Goal: Information Seeking & Learning: Learn about a topic

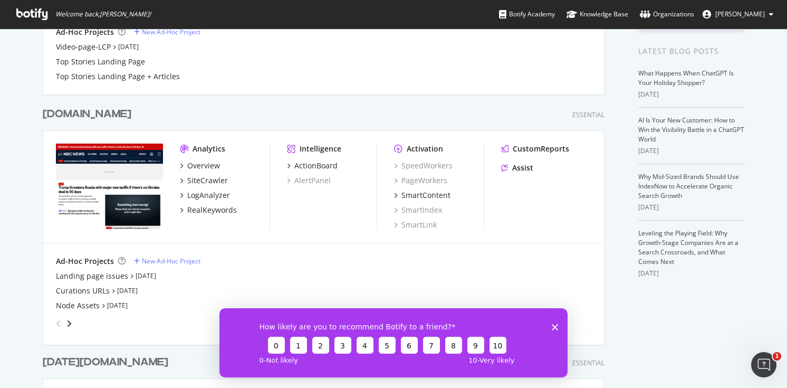
scroll to position [215, 0]
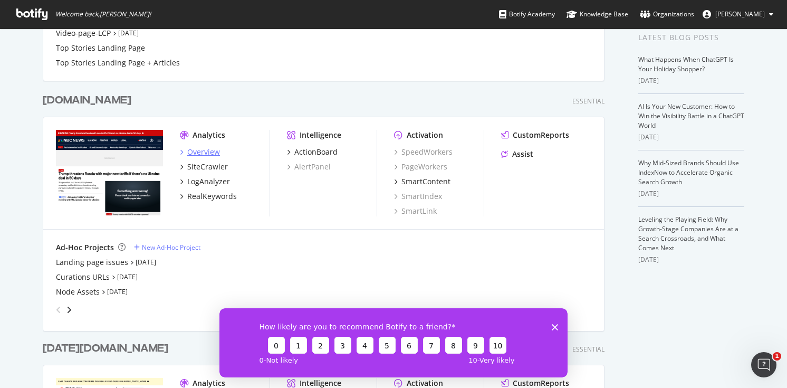
click at [212, 149] on div "Overview" at bounding box center [203, 152] width 33 height 11
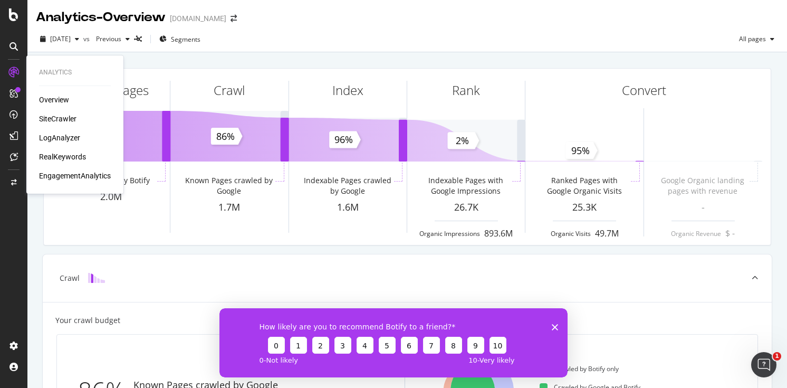
click at [48, 98] on div "Overview" at bounding box center [54, 99] width 30 height 11
click at [65, 114] on div "SiteCrawler" at bounding box center [57, 118] width 37 height 11
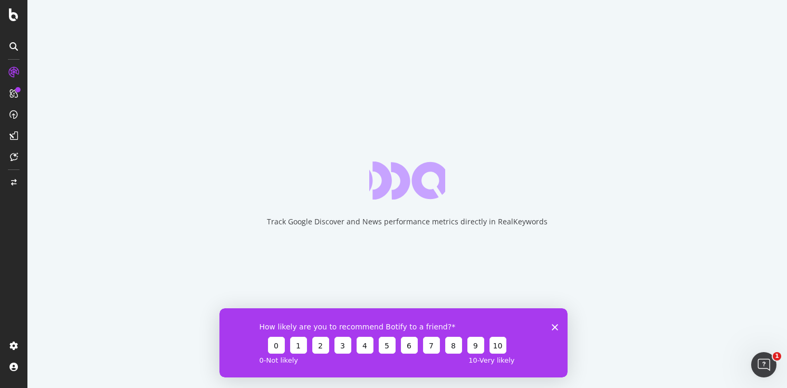
click at [554, 327] on polygon "Close survey" at bounding box center [555, 326] width 6 height 6
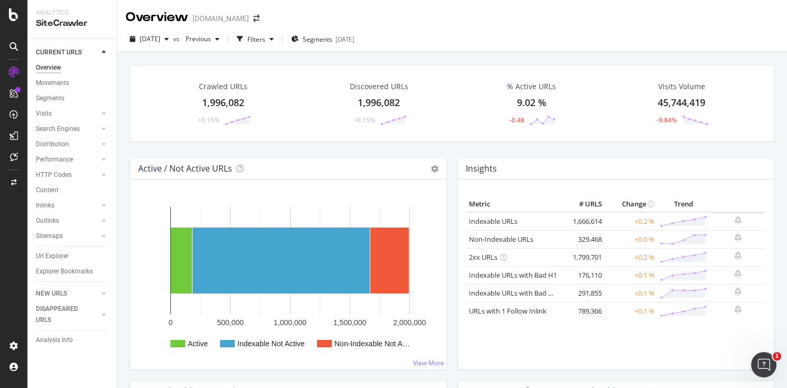
click at [57, 76] on div "Movements" at bounding box center [76, 82] width 81 height 15
click at [63, 83] on div "Movements" at bounding box center [52, 83] width 33 height 11
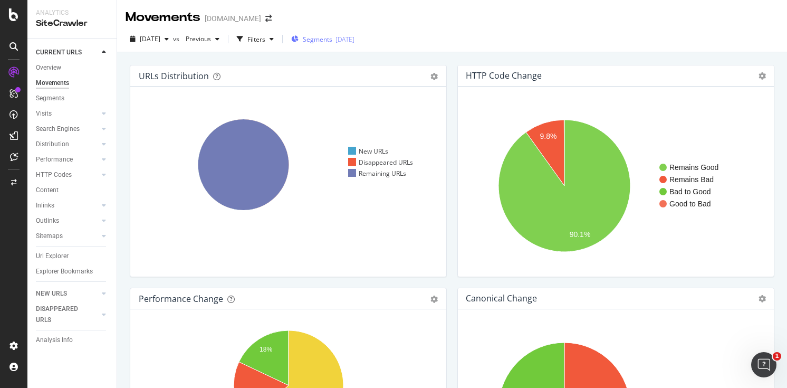
click at [332, 39] on span "Segments" at bounding box center [318, 39] width 30 height 9
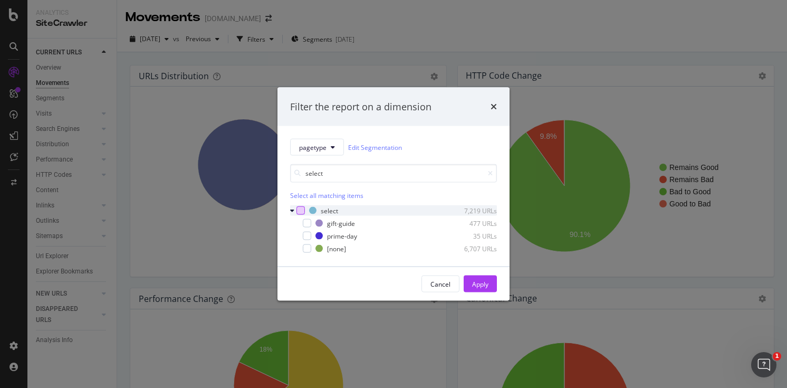
type input "select"
click at [301, 208] on div "modal" at bounding box center [300, 210] width 8 height 8
click at [486, 284] on div "Apply" at bounding box center [480, 283] width 16 height 9
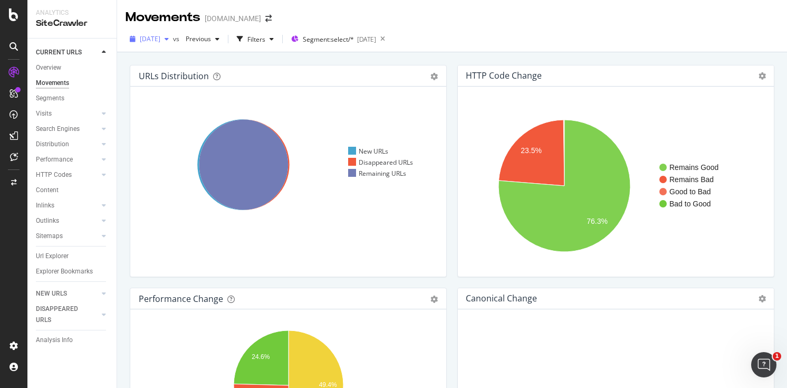
click at [160, 36] on span "[DATE]" at bounding box center [150, 38] width 21 height 9
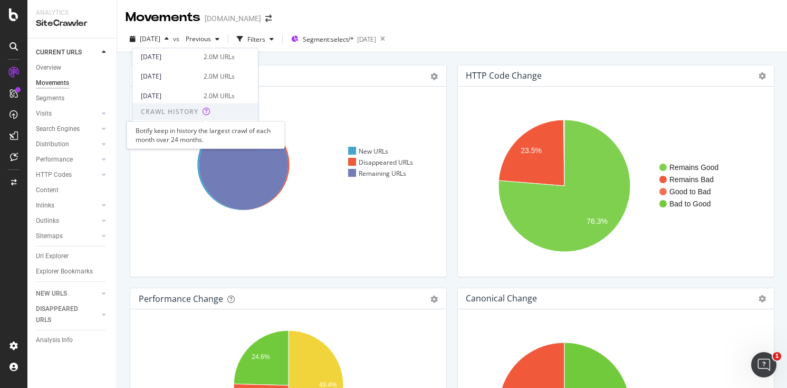
scroll to position [59, 0]
click at [195, 75] on div "[DATE] 2.0M URLs" at bounding box center [188, 76] width 94 height 9
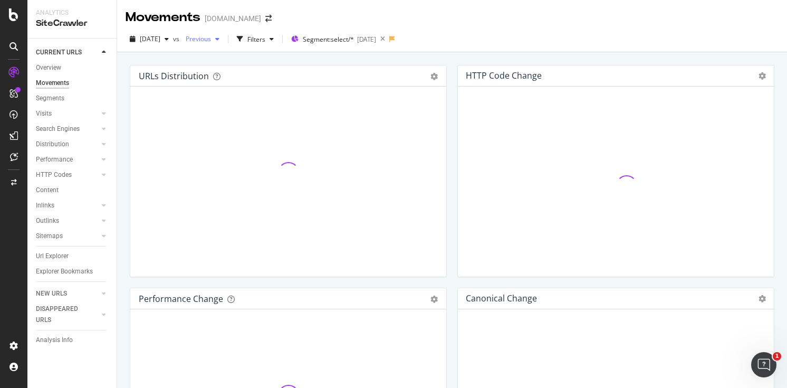
click at [211, 37] on span "Previous" at bounding box center [196, 38] width 30 height 9
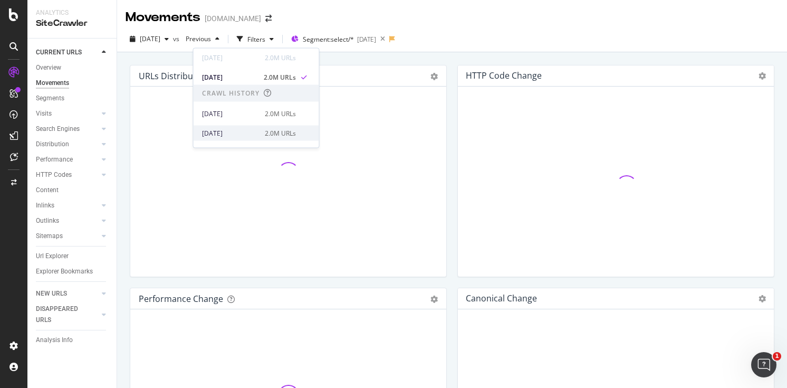
scroll to position [79, 0]
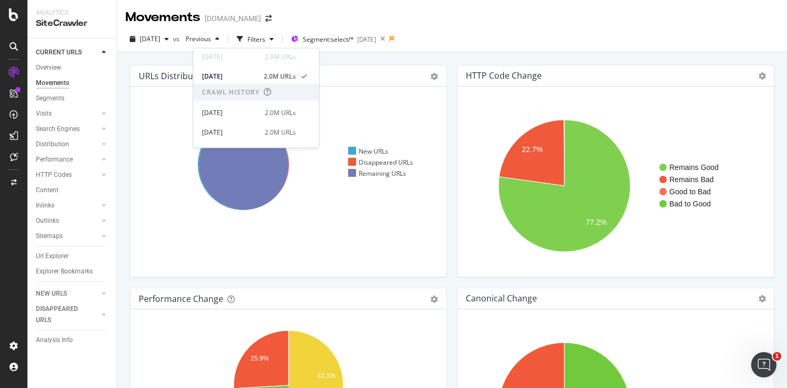
click at [466, 114] on icon "Remains Good Remains Bad Good to Bad Bad to Good 22.7% 77.2%" at bounding box center [615, 185] width 299 height 165
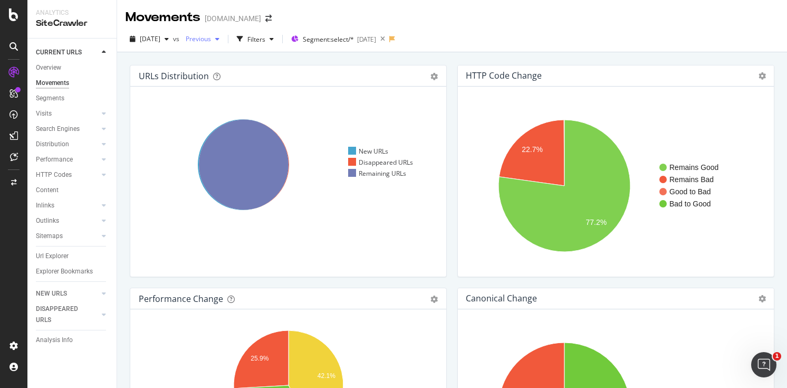
click at [211, 40] on span "Previous" at bounding box center [196, 38] width 30 height 9
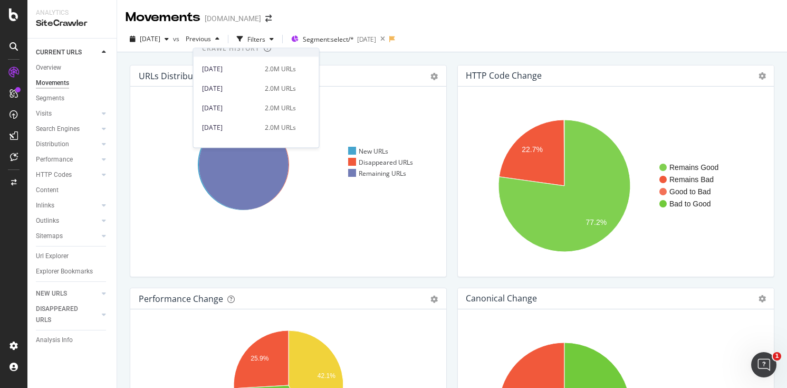
scroll to position [126, 0]
click at [256, 67] on div "[DATE] 2.0M URLs" at bounding box center [249, 65] width 94 height 9
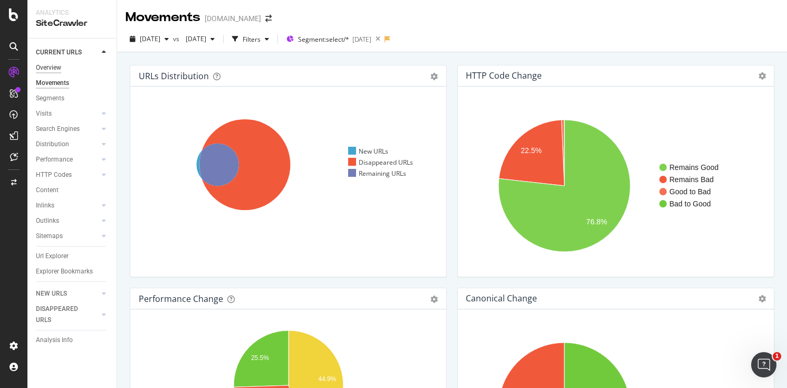
click at [52, 65] on div "Overview" at bounding box center [48, 67] width 25 height 11
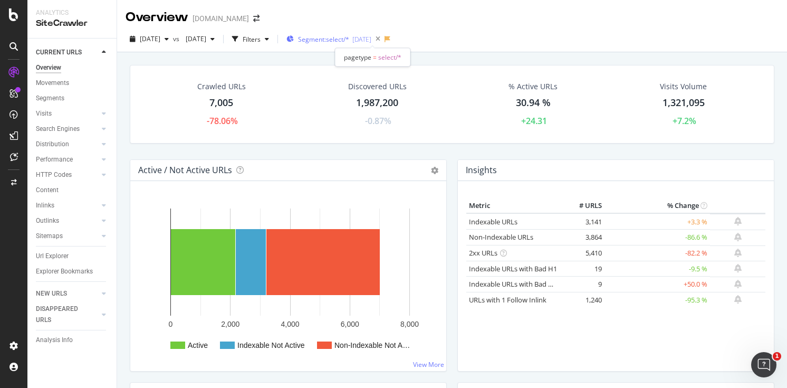
click at [349, 37] on span "Segment: select/*" at bounding box center [323, 39] width 51 height 9
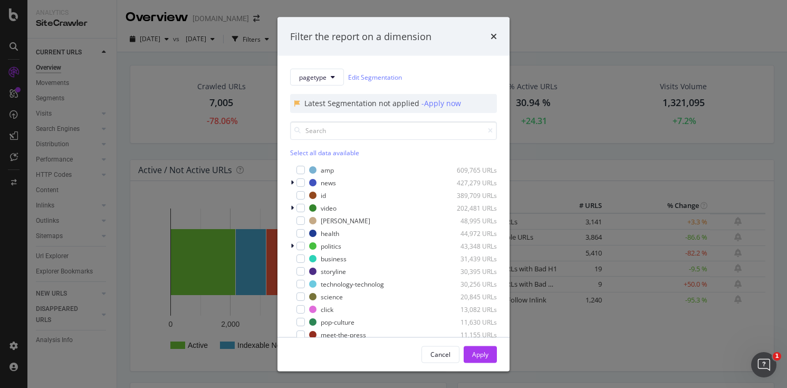
click at [523, 125] on div "Filter the report on a dimension pagetype Edit Segmentation Latest Segmentation…" at bounding box center [393, 194] width 787 height 388
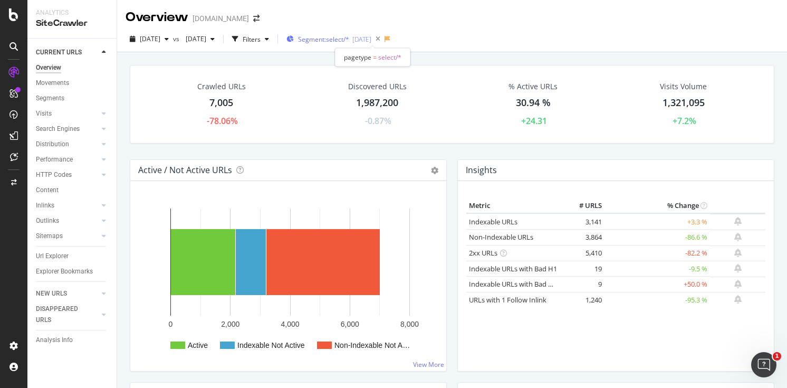
click at [371, 37] on div "[DATE]" at bounding box center [361, 39] width 19 height 9
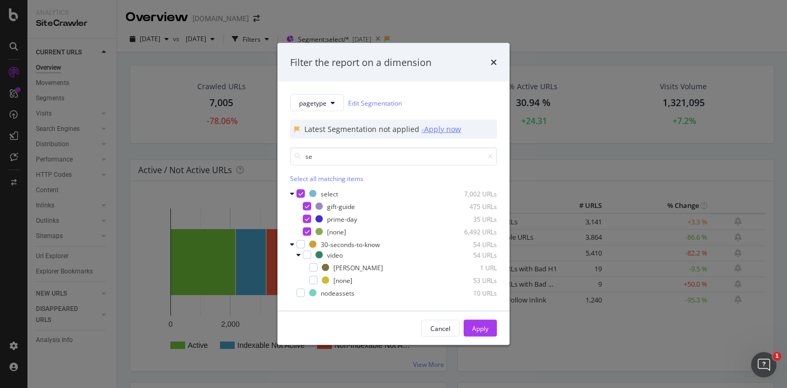
type input "se"
click at [446, 128] on div "- Apply now" at bounding box center [441, 129] width 40 height 11
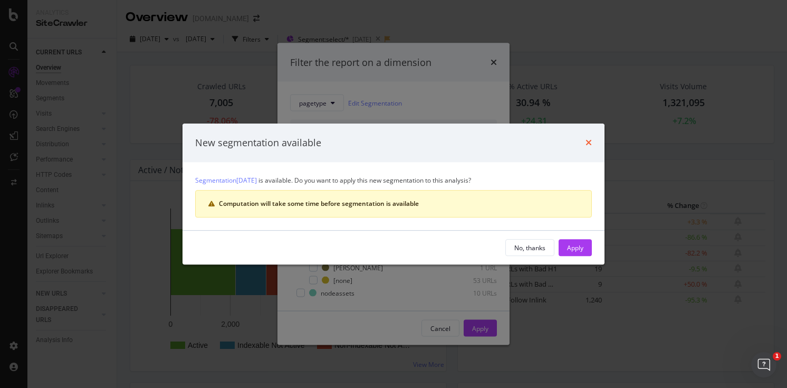
click at [589, 141] on icon "times" at bounding box center [588, 142] width 6 height 8
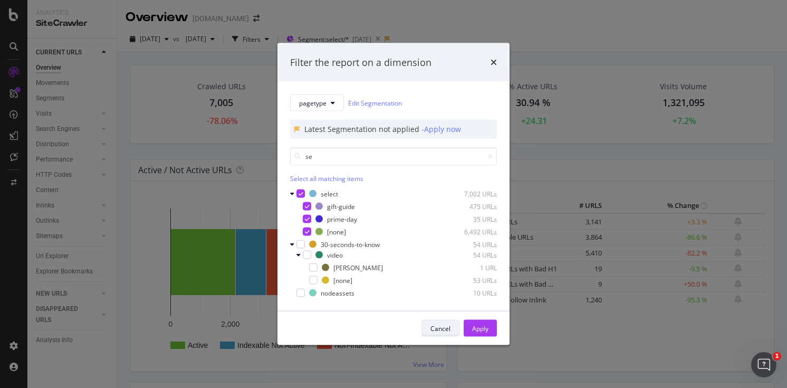
click at [445, 320] on button "Cancel" at bounding box center [440, 328] width 38 height 17
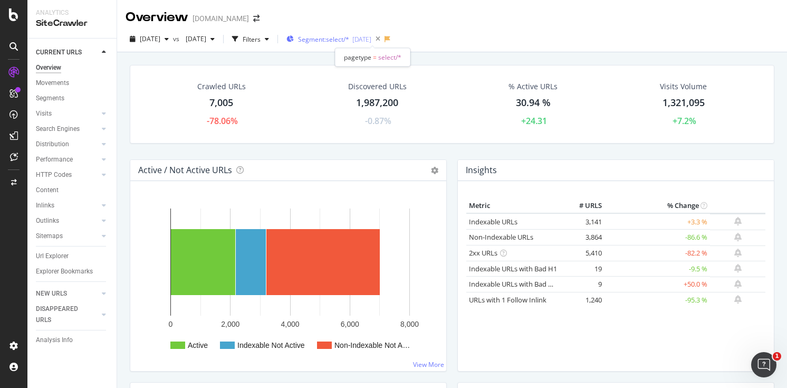
click at [371, 38] on div "[DATE]" at bounding box center [361, 39] width 19 height 9
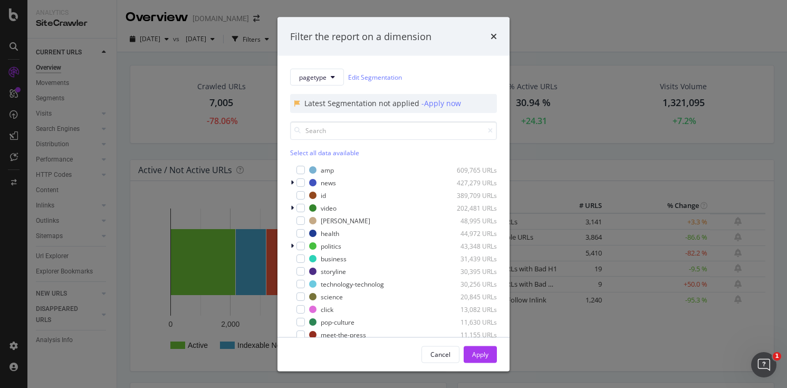
click at [201, 85] on div "Filter the report on a dimension pagetype Edit Segmentation Latest Segmentation…" at bounding box center [393, 194] width 787 height 388
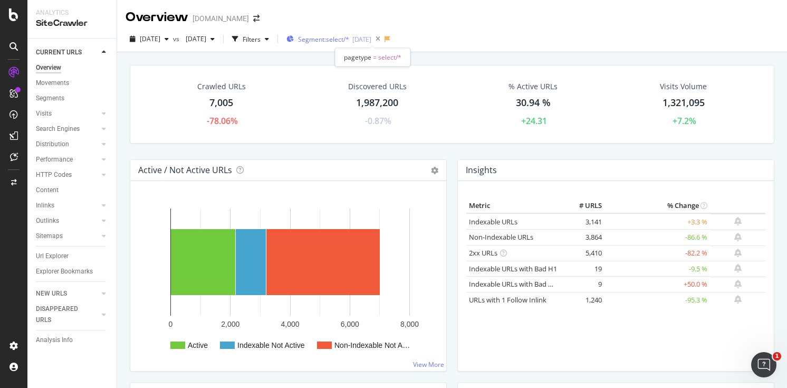
click at [349, 38] on span "Segment: select/*" at bounding box center [323, 39] width 51 height 9
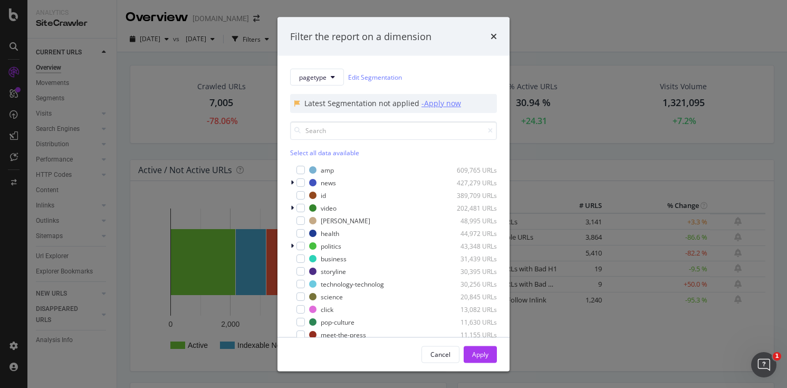
click at [431, 104] on div "- Apply now" at bounding box center [441, 103] width 40 height 11
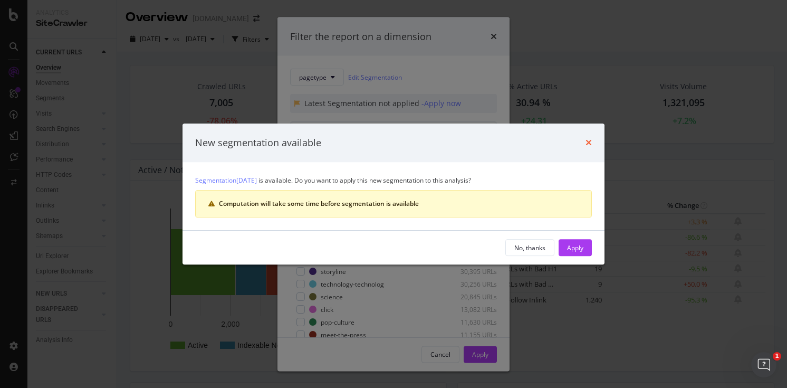
click at [585, 142] on icon "times" at bounding box center [588, 142] width 6 height 8
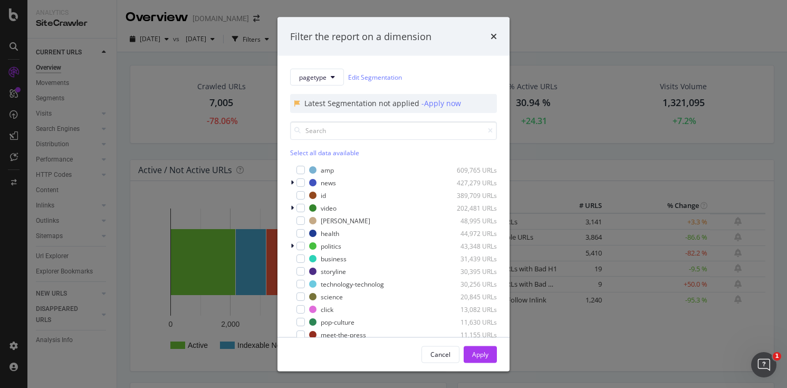
click at [495, 41] on div "times" at bounding box center [493, 37] width 6 height 14
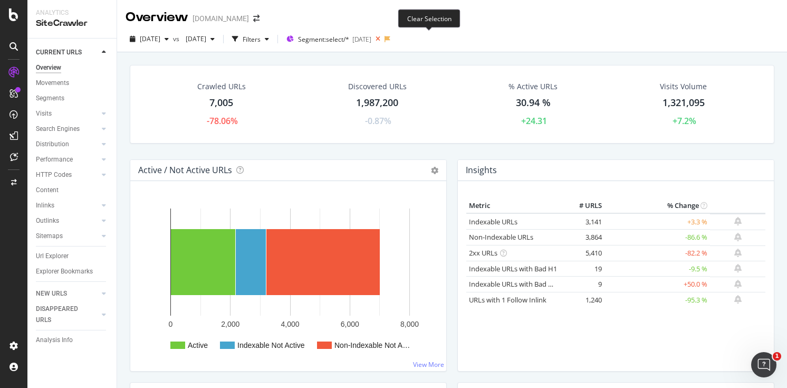
click at [384, 40] on icon at bounding box center [377, 39] width 13 height 15
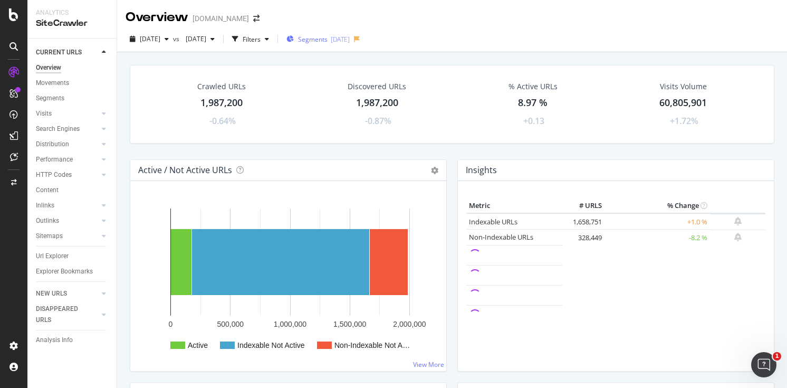
click at [327, 36] on span "Segments" at bounding box center [313, 39] width 30 height 9
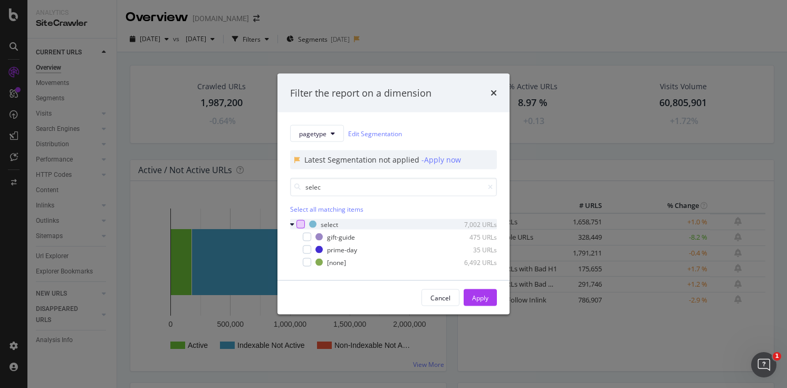
type input "selec"
click at [298, 223] on div "modal" at bounding box center [300, 224] width 8 height 8
click at [486, 297] on div "Apply" at bounding box center [480, 297] width 16 height 9
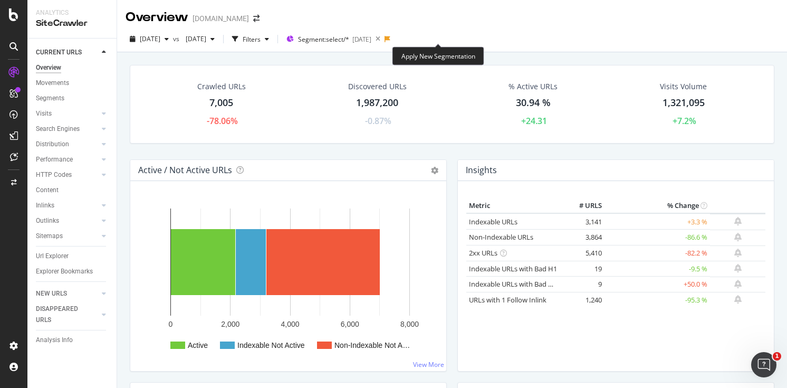
click at [390, 38] on icon at bounding box center [387, 39] width 6 height 6
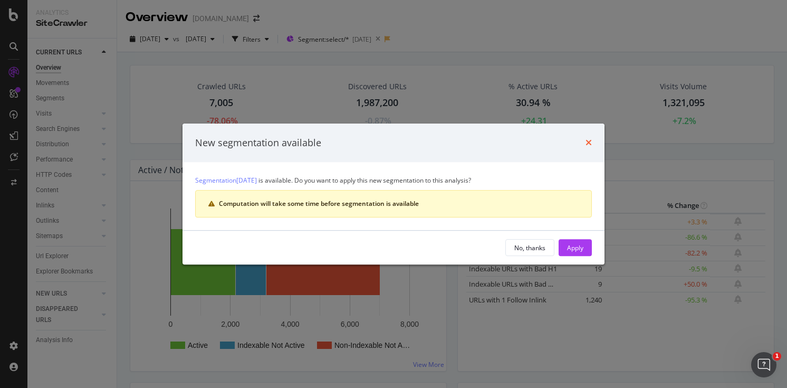
click at [588, 146] on icon "times" at bounding box center [588, 142] width 6 height 8
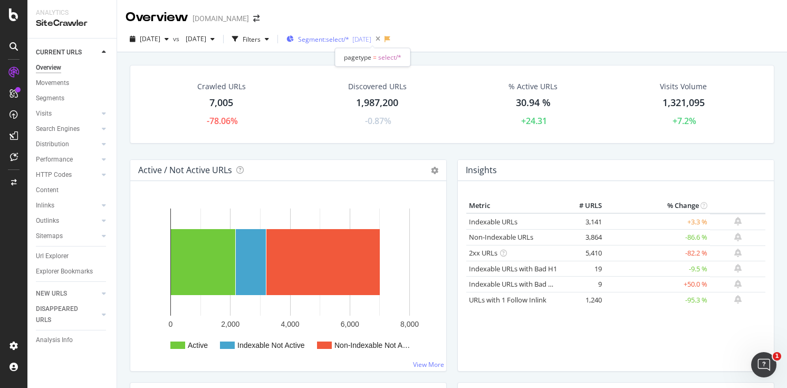
click at [349, 37] on span "Segment: select/*" at bounding box center [323, 39] width 51 height 9
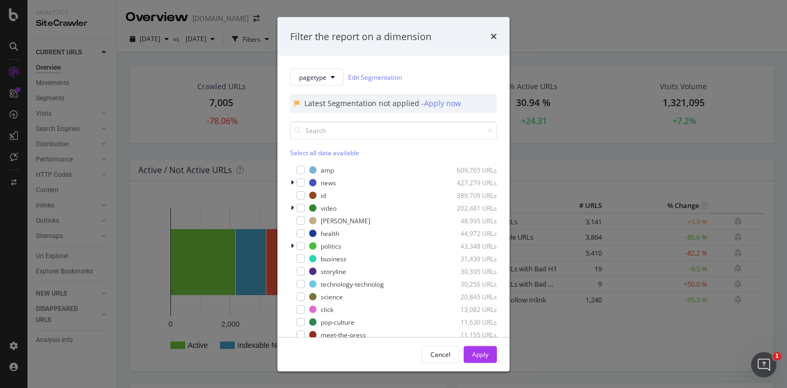
click at [564, 140] on div "Filter the report on a dimension pagetype Edit Segmentation Latest Segmentation…" at bounding box center [393, 194] width 787 height 388
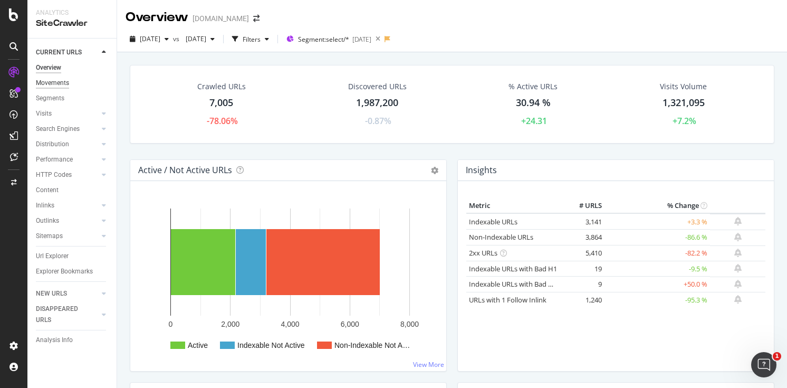
click at [61, 78] on div "Movements" at bounding box center [52, 83] width 33 height 11
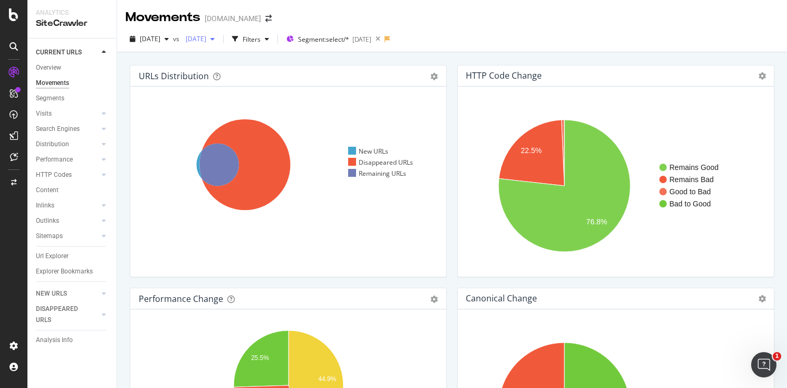
click at [206, 37] on span "[DATE]" at bounding box center [193, 38] width 25 height 9
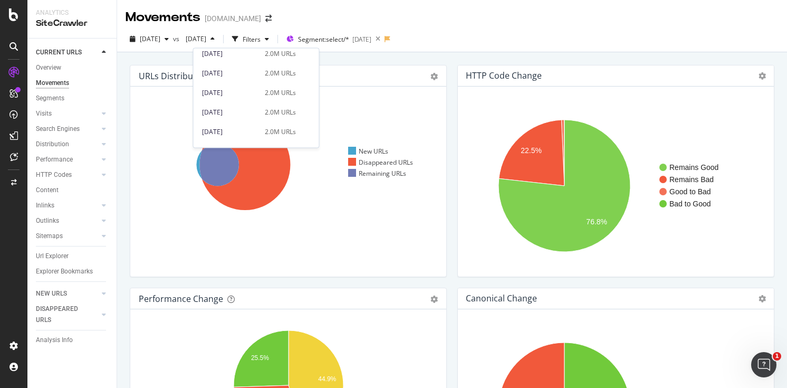
scroll to position [188, 0]
click at [246, 100] on div "[DATE]" at bounding box center [230, 100] width 56 height 9
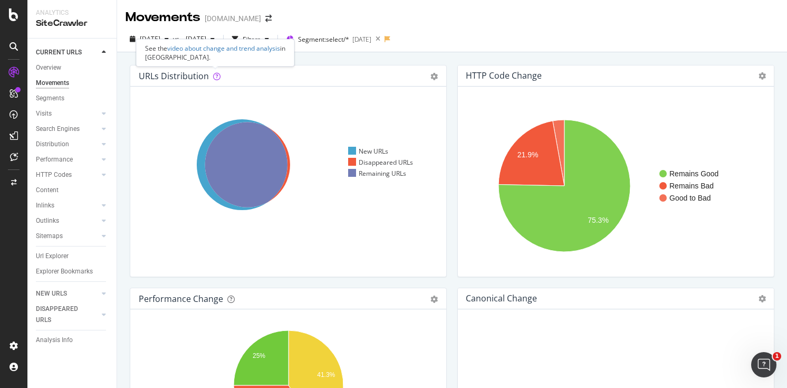
click at [213, 75] on icon at bounding box center [216, 76] width 7 height 7
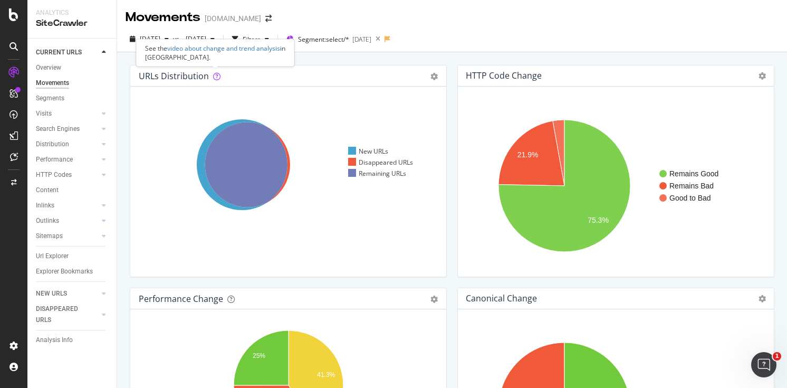
click at [213, 74] on icon at bounding box center [216, 76] width 7 height 7
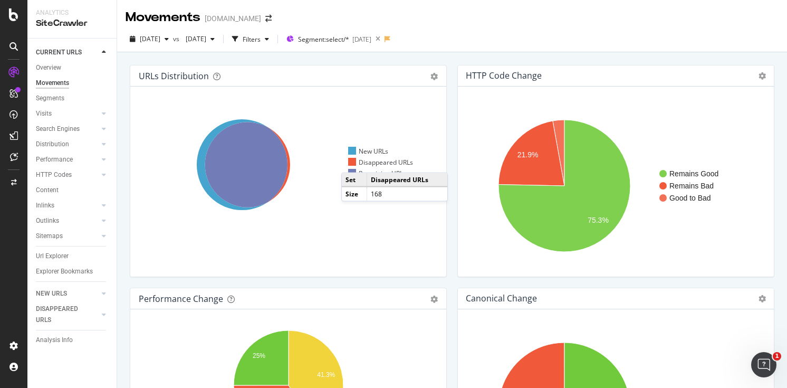
click at [352, 162] on div at bounding box center [352, 162] width 8 height 8
click at [206, 40] on span "[DATE]" at bounding box center [193, 38] width 25 height 9
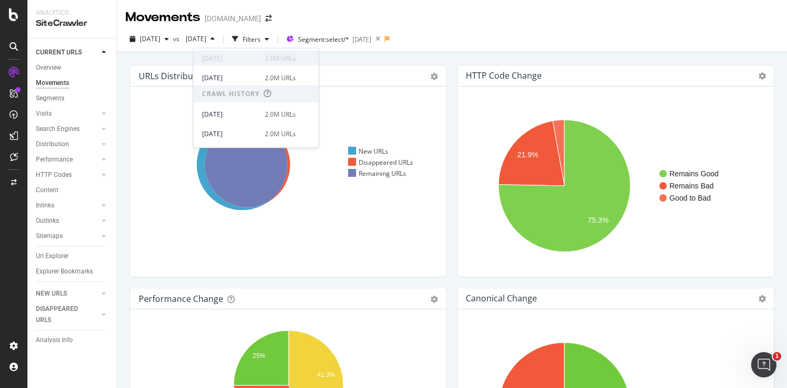
scroll to position [88, 0]
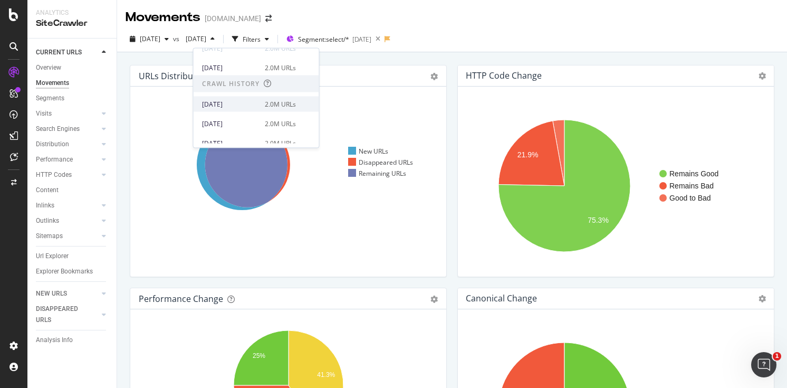
click at [236, 104] on div "[DATE]" at bounding box center [230, 103] width 56 height 9
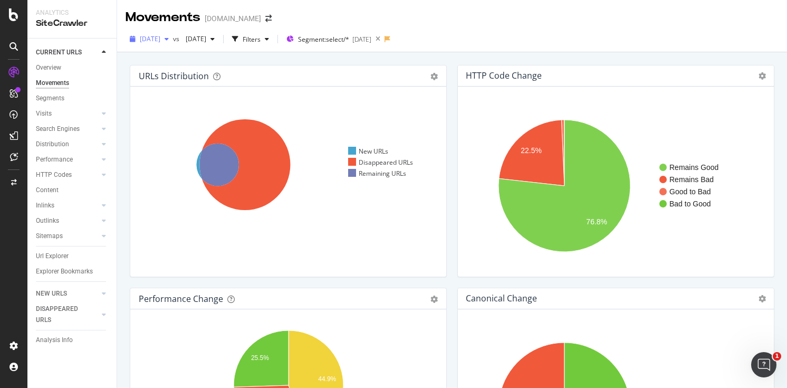
click at [160, 42] on span "[DATE]" at bounding box center [150, 38] width 21 height 9
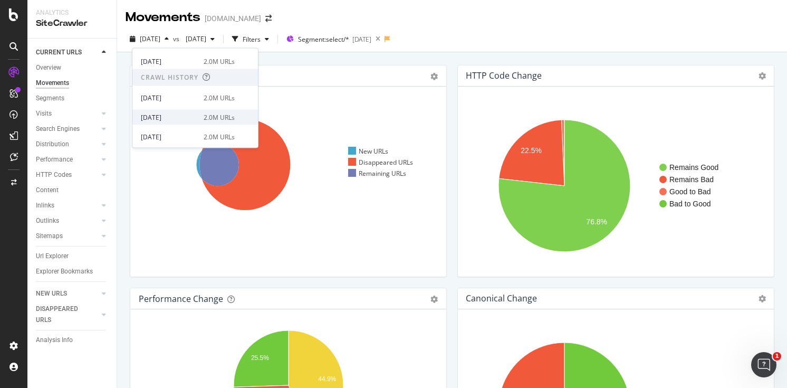
scroll to position [103, 0]
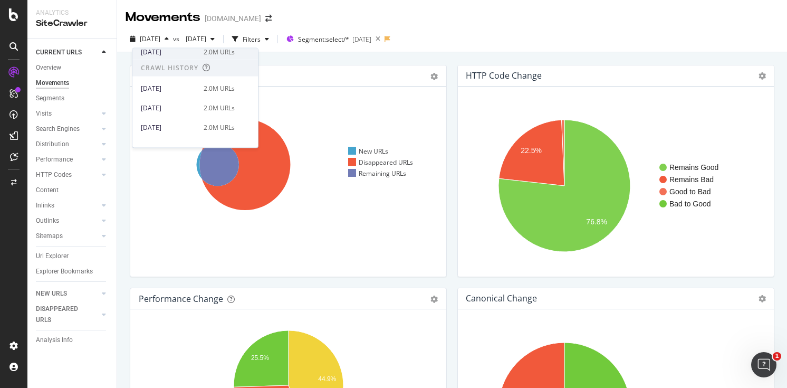
click at [212, 56] on div "2.0M URLs" at bounding box center [219, 51] width 31 height 9
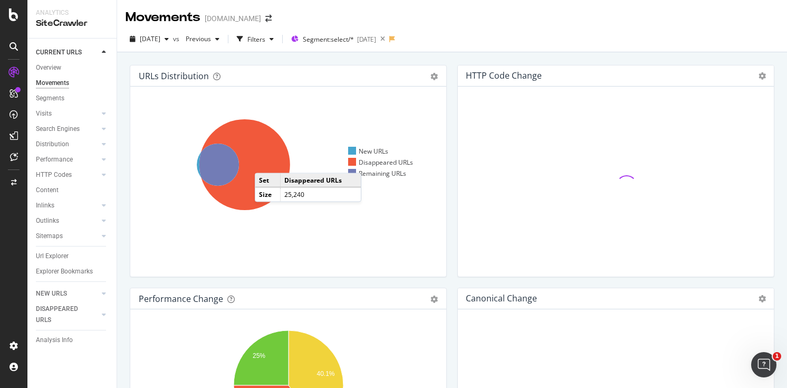
click at [265, 162] on icon at bounding box center [244, 164] width 91 height 91
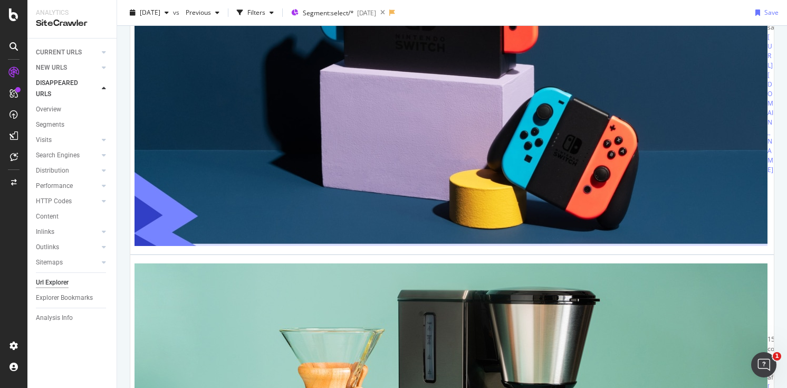
scroll to position [2204, 0]
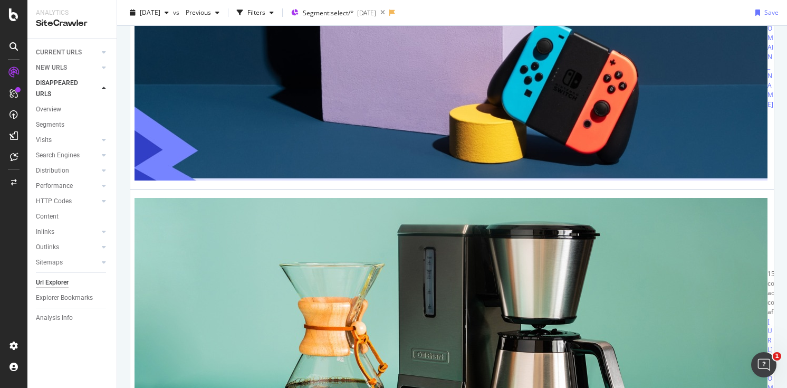
drag, startPoint x: 161, startPoint y: 165, endPoint x: 258, endPoint y: 185, distance: 99.1
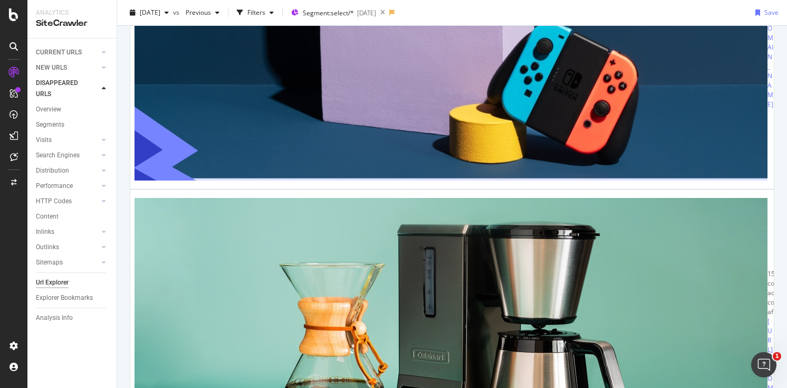
drag, startPoint x: 165, startPoint y: 170, endPoint x: 281, endPoint y: 186, distance: 117.0
copy link "[URL][DOMAIN_NAME]"
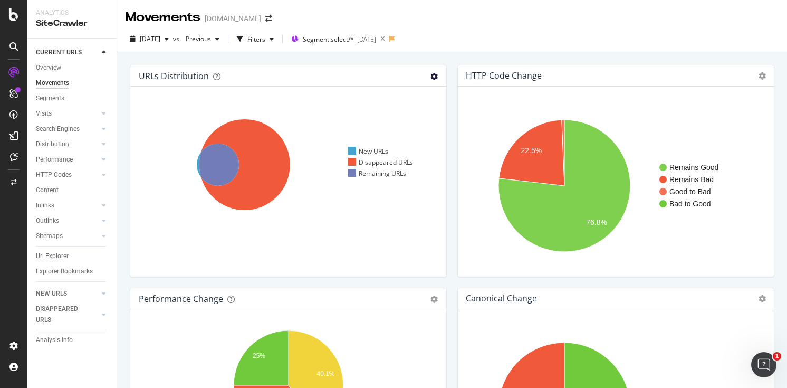
click at [437, 74] on icon "gear" at bounding box center [433, 76] width 7 height 7
click at [444, 79] on div "URLs Distribution Venn Table Export as CSV Add to Custom Report" at bounding box center [288, 75] width 316 height 21
click at [14, 14] on icon at bounding box center [13, 14] width 9 height 13
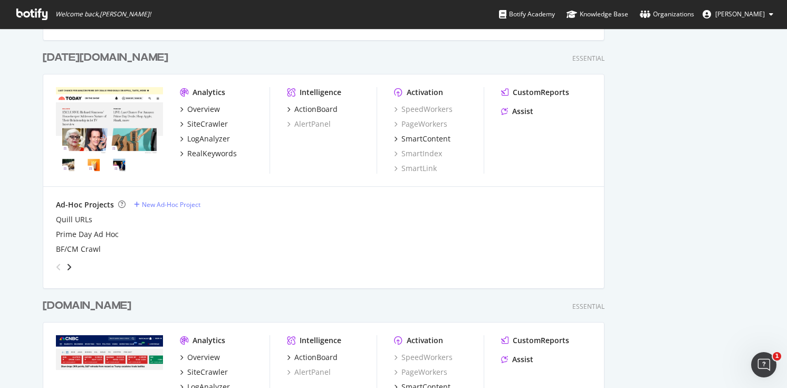
scroll to position [568, 0]
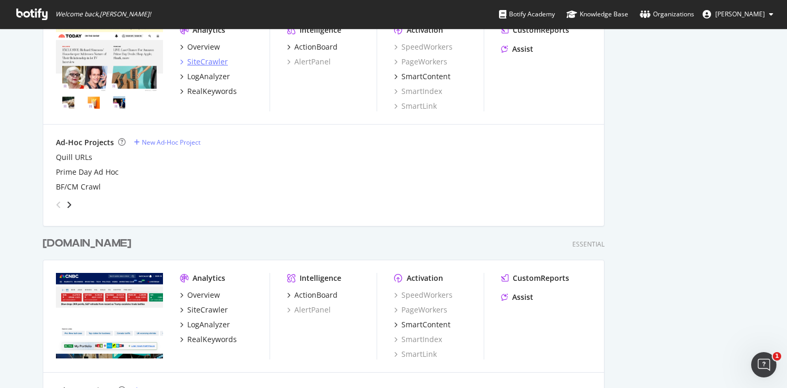
click at [210, 60] on div "SiteCrawler" at bounding box center [207, 61] width 41 height 11
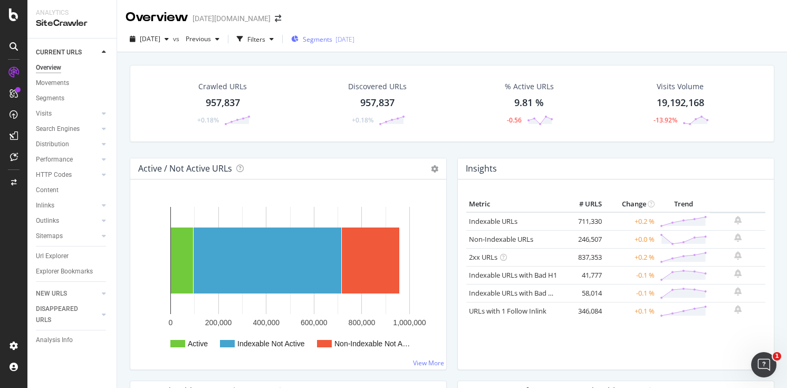
click at [354, 41] on div "Segments [DATE]" at bounding box center [322, 39] width 63 height 9
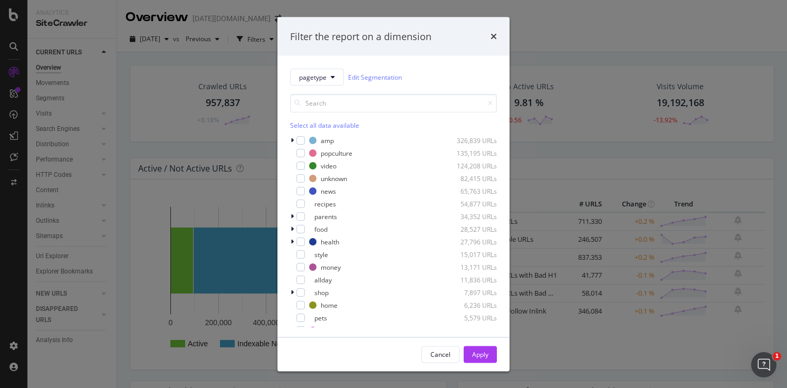
click at [199, 44] on div "Filter the report on a dimension pagetype Edit Segmentation Select all data ava…" at bounding box center [393, 194] width 787 height 388
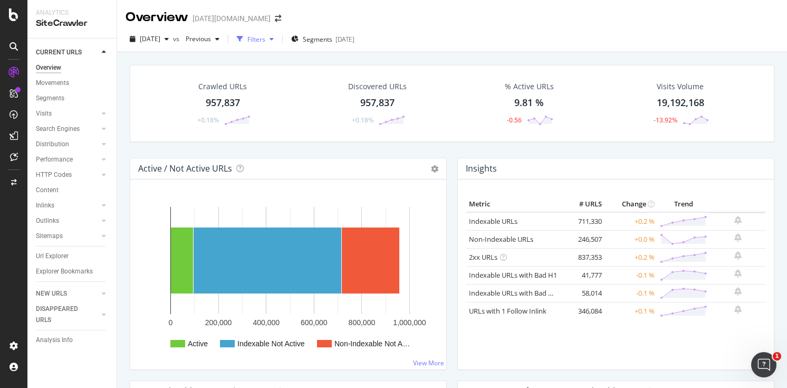
click at [265, 41] on div "Filters" at bounding box center [256, 39] width 18 height 9
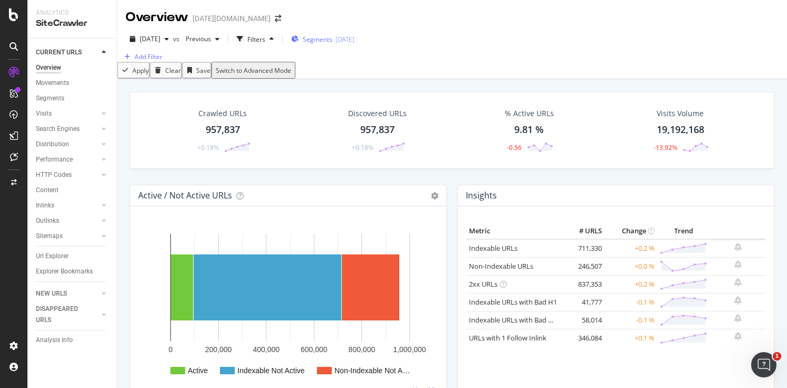
click at [332, 40] on span "Segments" at bounding box center [318, 39] width 30 height 9
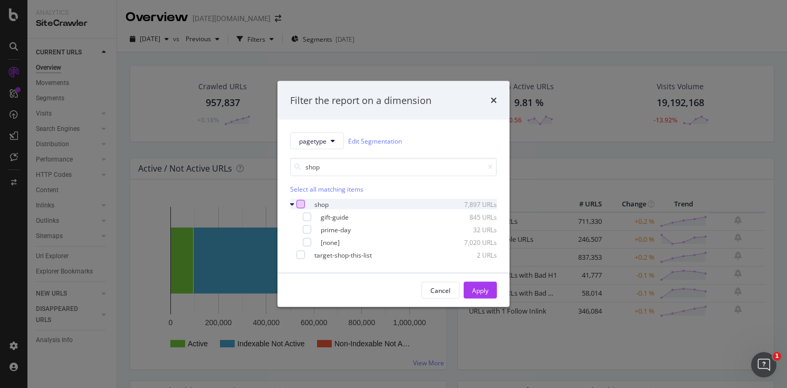
type input "shop"
click at [300, 204] on div "modal" at bounding box center [300, 204] width 8 height 8
click at [490, 294] on button "Apply" at bounding box center [480, 290] width 33 height 17
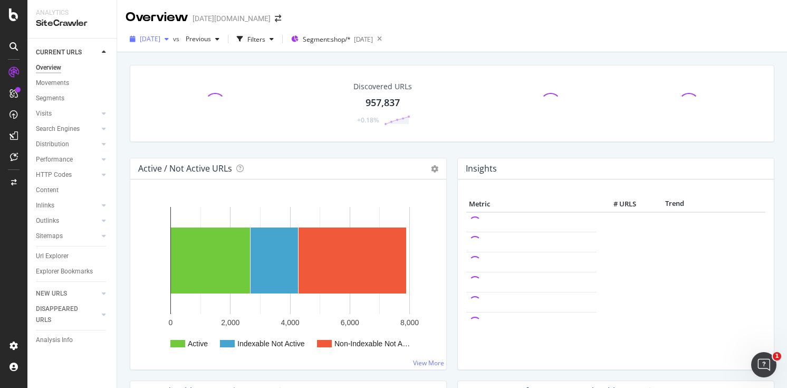
click at [160, 42] on span "[DATE]" at bounding box center [150, 38] width 21 height 9
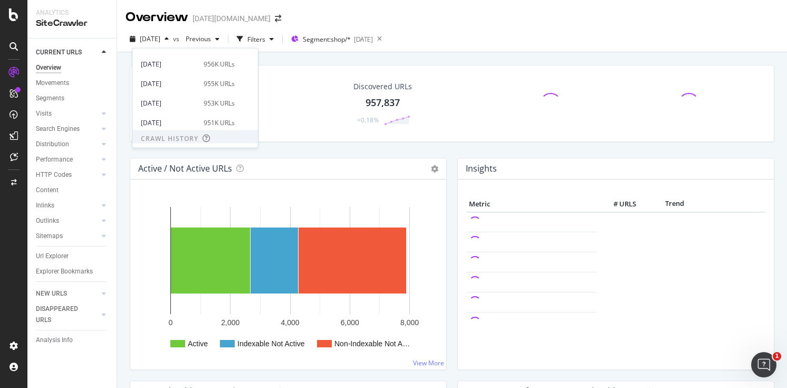
scroll to position [34, 0]
click at [188, 98] on div "[DATE]" at bounding box center [169, 101] width 56 height 9
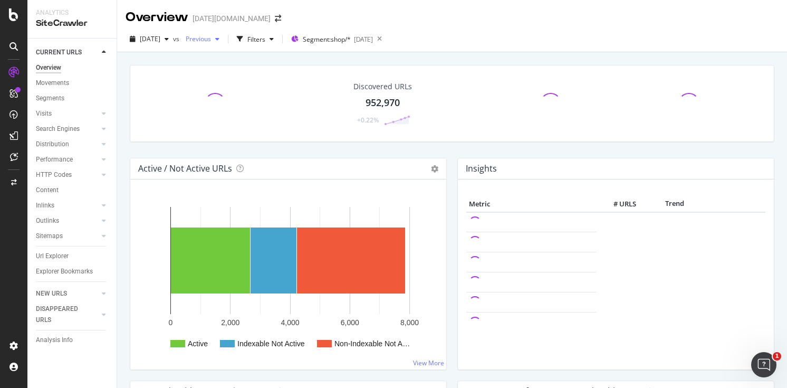
click at [211, 40] on span "Previous" at bounding box center [196, 38] width 30 height 9
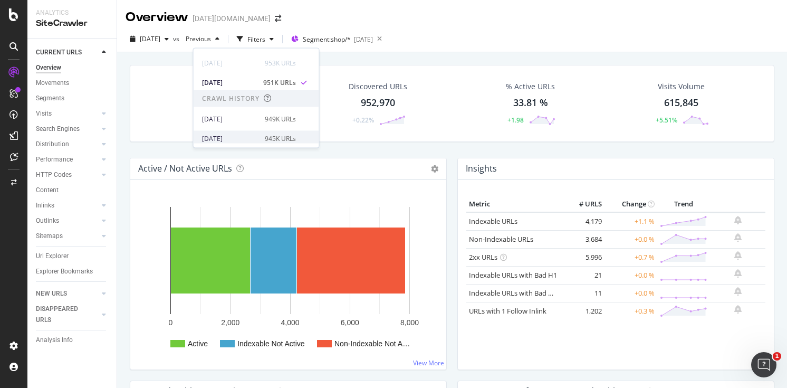
scroll to position [72, 0]
click at [279, 122] on div "949K URLs" at bounding box center [280, 119] width 31 height 9
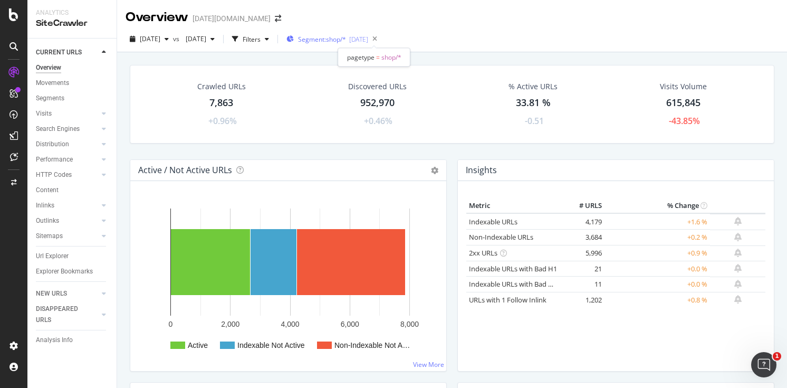
click at [346, 39] on span "Segment: shop/*" at bounding box center [322, 39] width 48 height 9
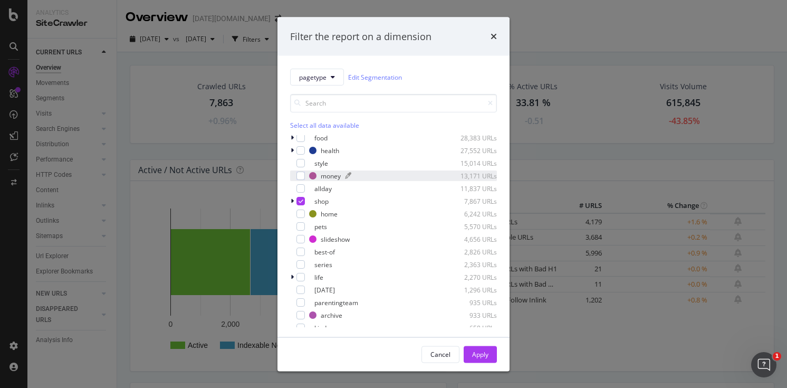
scroll to position [96, 0]
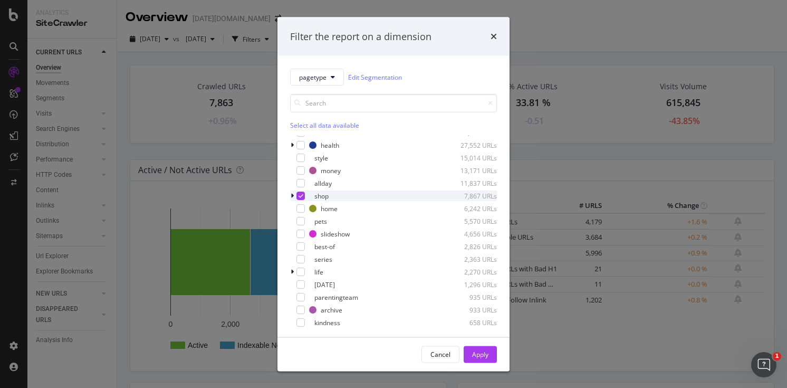
click at [293, 196] on icon "modal" at bounding box center [292, 195] width 3 height 6
click at [301, 194] on icon "modal" at bounding box center [300, 195] width 5 height 5
click at [204, 186] on div "Filter the report on a dimension pagetype Edit Segmentation Select all data ava…" at bounding box center [393, 194] width 787 height 388
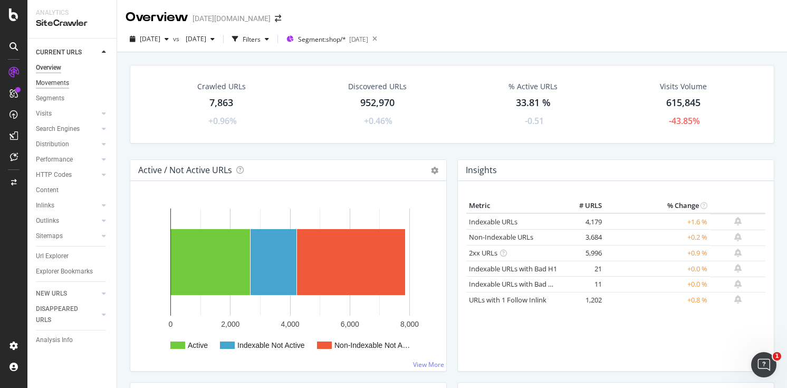
click at [69, 78] on div "Movements" at bounding box center [52, 83] width 33 height 11
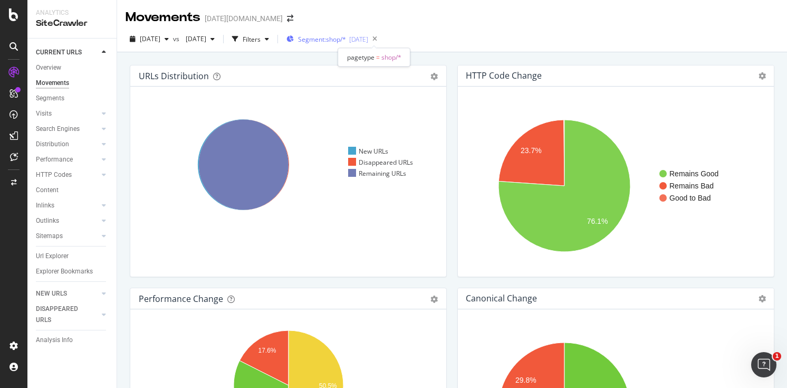
click at [357, 34] on div "Segment: shop/* [DATE]" at bounding box center [327, 39] width 82 height 16
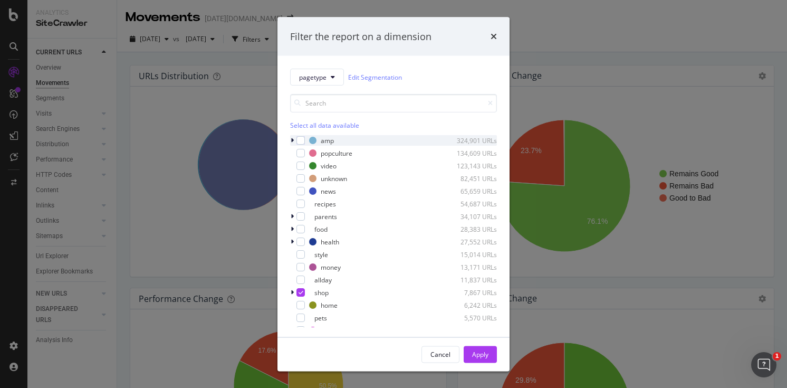
click at [291, 139] on icon "modal" at bounding box center [292, 140] width 3 height 6
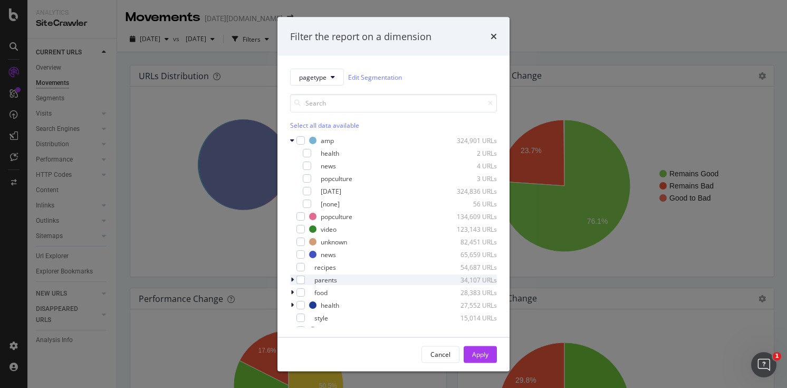
click at [292, 281] on icon "modal" at bounding box center [292, 279] width 3 height 6
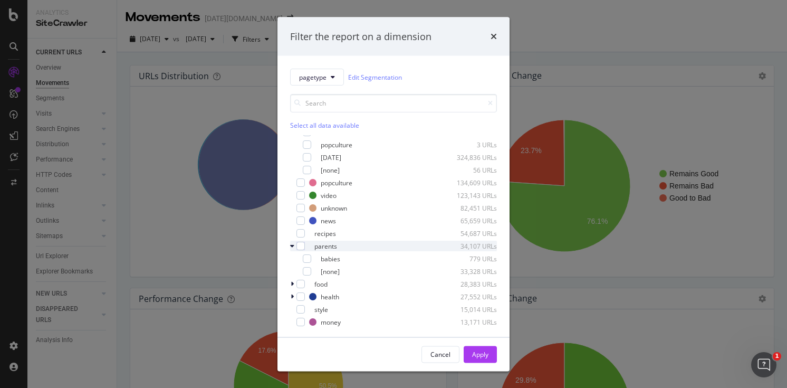
scroll to position [98, 0]
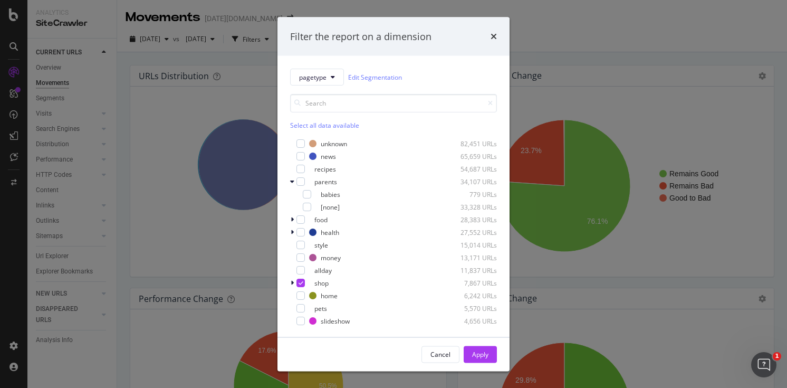
click at [576, 160] on div "Filter the report on a dimension pagetype Edit Segmentation Select all data ava…" at bounding box center [393, 194] width 787 height 388
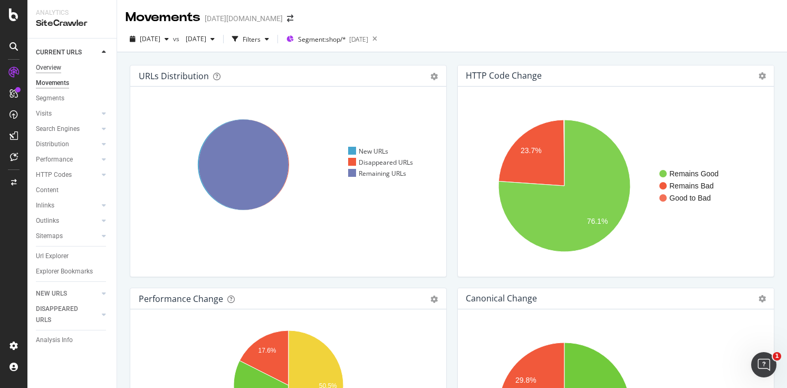
click at [51, 65] on div "Overview" at bounding box center [48, 67] width 25 height 11
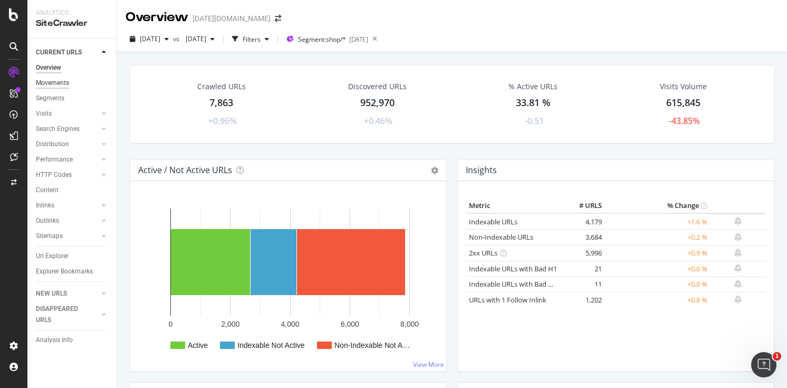
click at [65, 81] on div "Movements" at bounding box center [52, 83] width 33 height 11
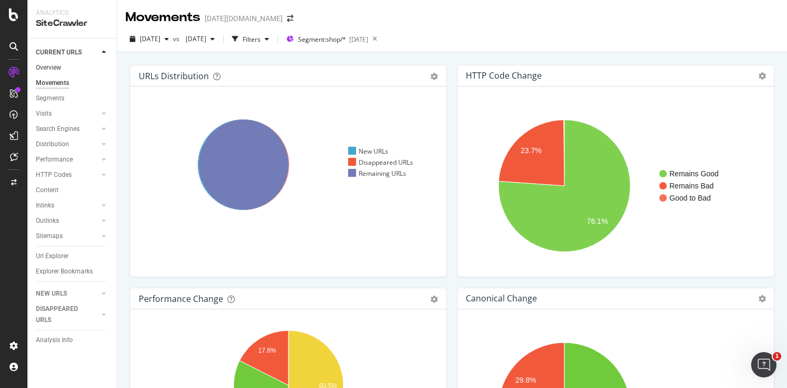
click at [62, 71] on link "Overview" at bounding box center [72, 67] width 73 height 11
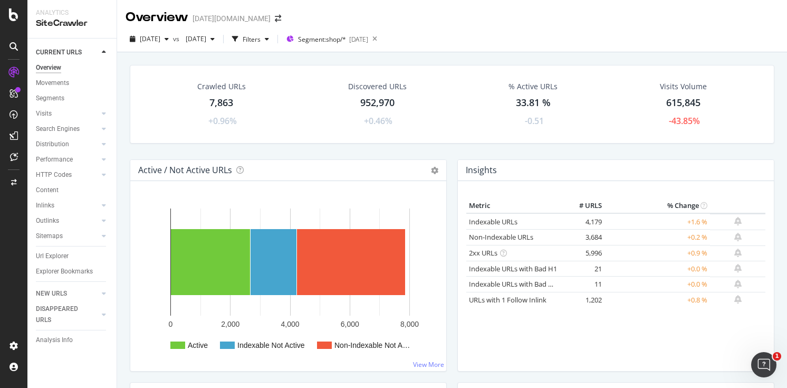
click at [66, 91] on div "Segments" at bounding box center [76, 98] width 81 height 15
click at [64, 85] on div "Movements" at bounding box center [52, 83] width 33 height 11
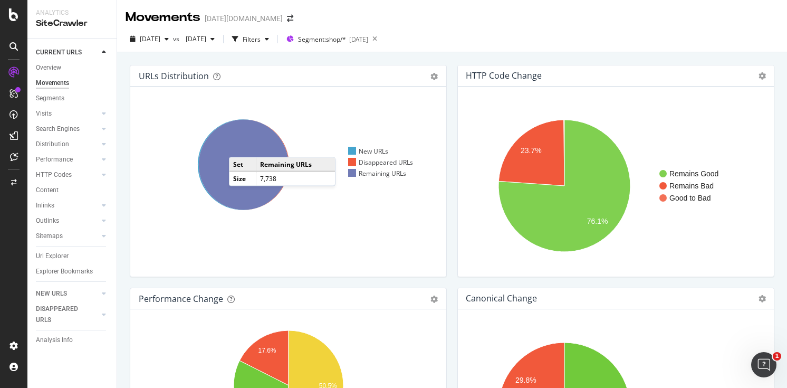
click at [239, 147] on icon at bounding box center [243, 164] width 91 height 91
click at [65, 313] on div "DISAPPEARED URLS" at bounding box center [62, 314] width 53 height 22
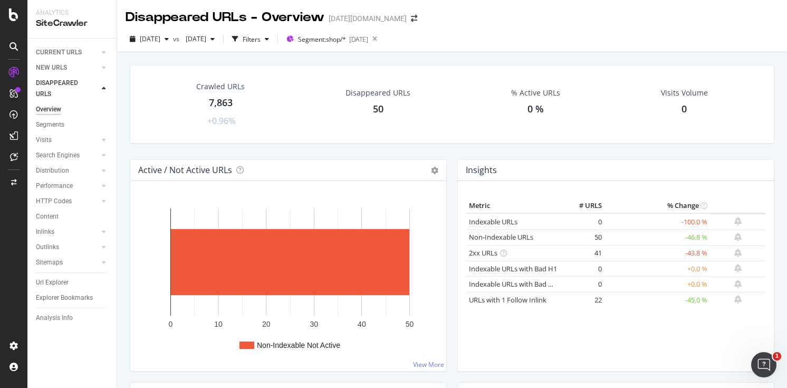
click at [373, 107] on div "50" at bounding box center [378, 109] width 11 height 14
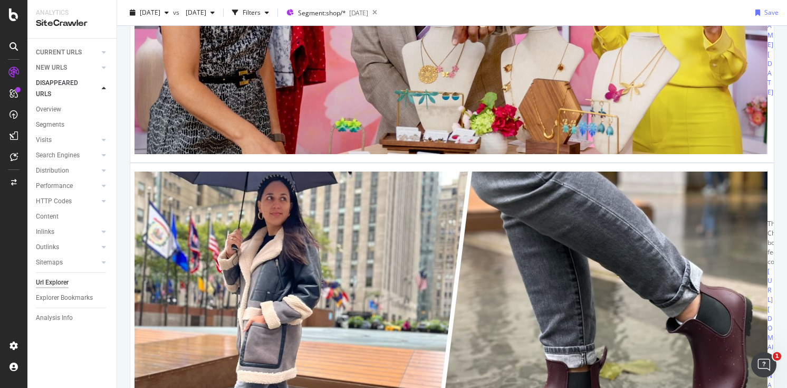
scroll to position [548, 0]
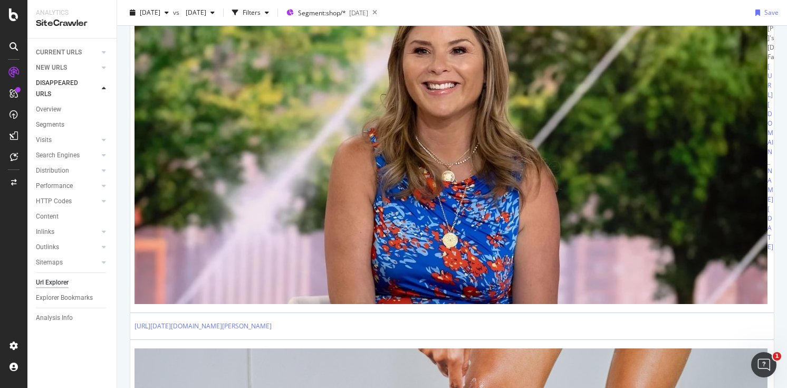
scroll to position [2028, 0]
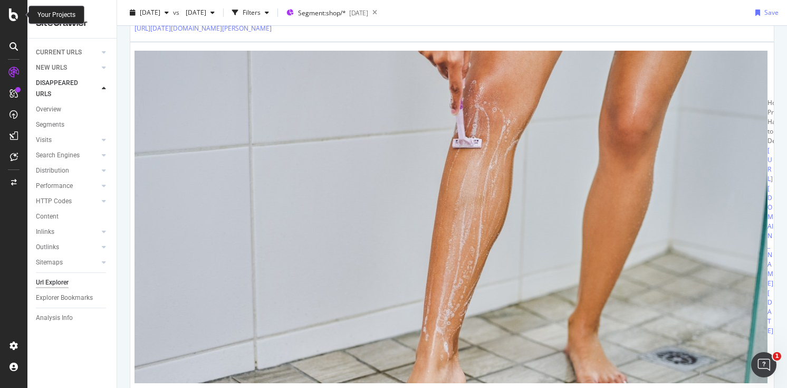
click at [13, 6] on div at bounding box center [13, 194] width 27 height 388
click at [12, 17] on icon at bounding box center [13, 14] width 9 height 13
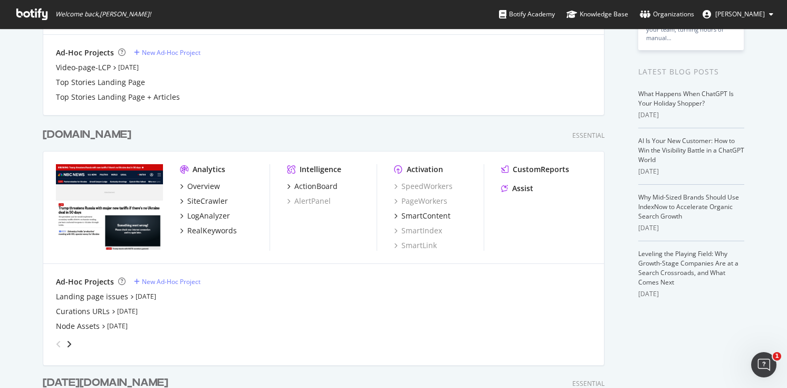
scroll to position [188, 0]
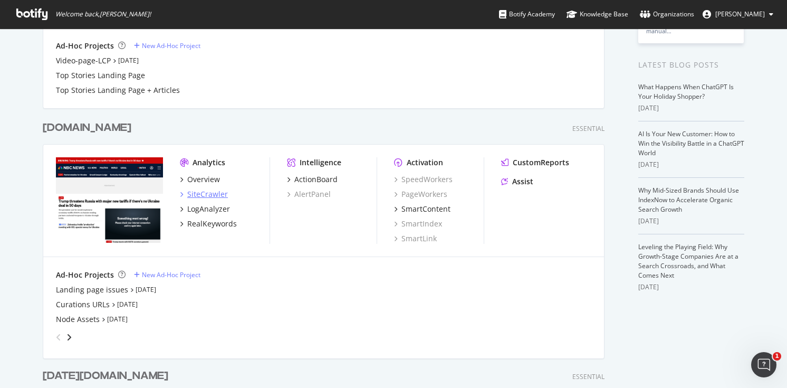
click at [189, 193] on div "SiteCrawler" at bounding box center [207, 194] width 41 height 11
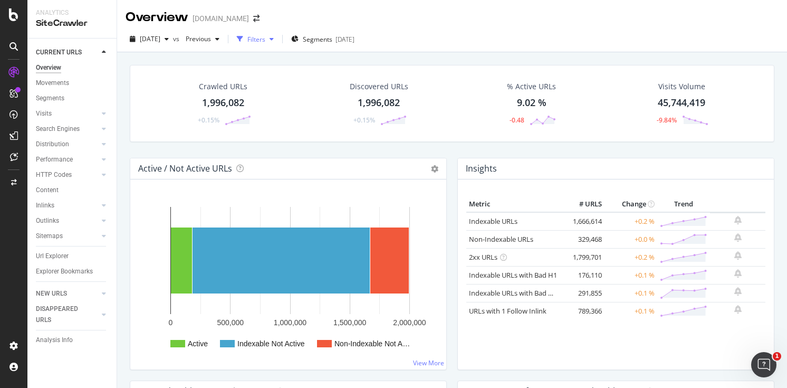
click at [278, 40] on div "button" at bounding box center [271, 39] width 13 height 6
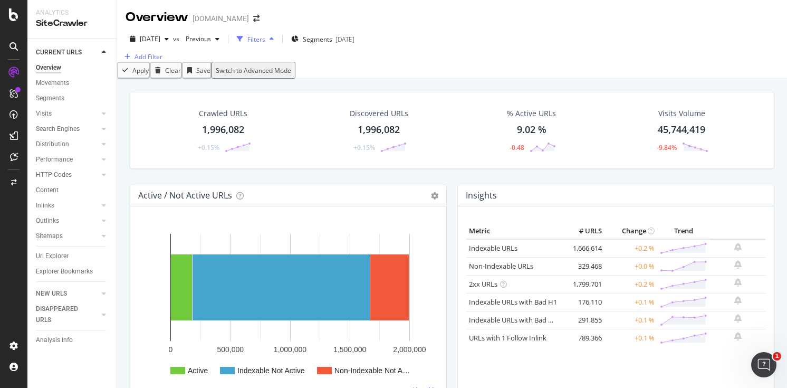
click at [278, 33] on div "Filters" at bounding box center [255, 39] width 45 height 16
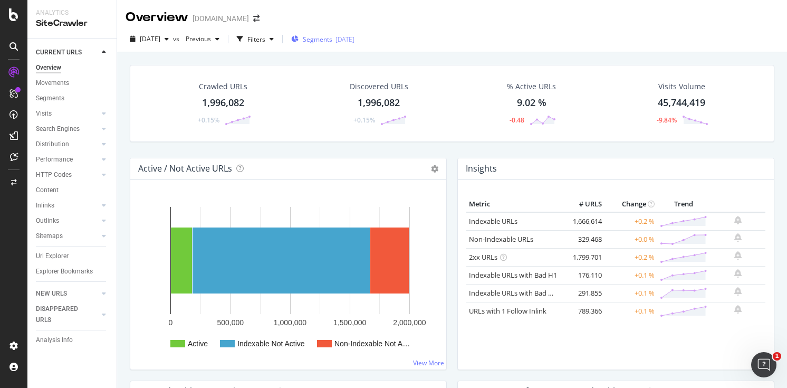
click at [321, 35] on div "Segments [DATE]" at bounding box center [322, 39] width 63 height 9
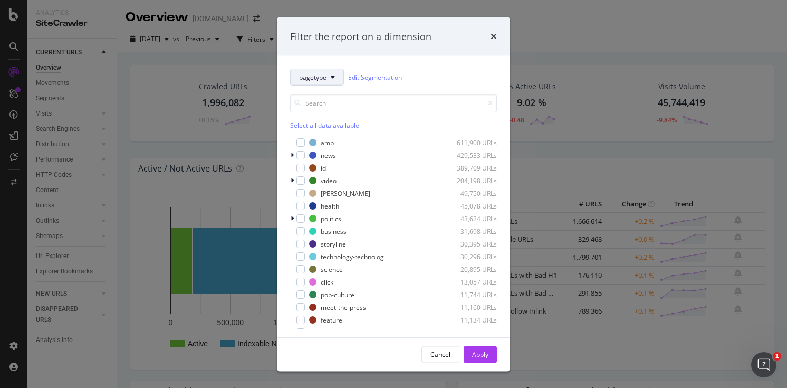
click at [329, 79] on button "pagetype" at bounding box center [317, 77] width 54 height 17
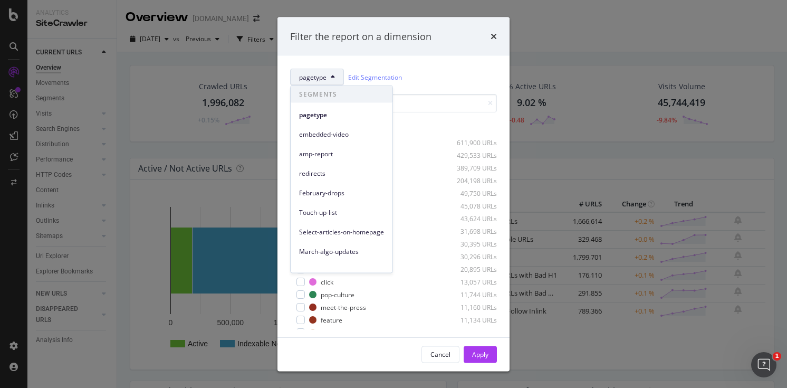
click at [333, 63] on div "pagetype Edit Segmentation Select all data available amp 611,900 URLs news 429,…" at bounding box center [393, 196] width 232 height 281
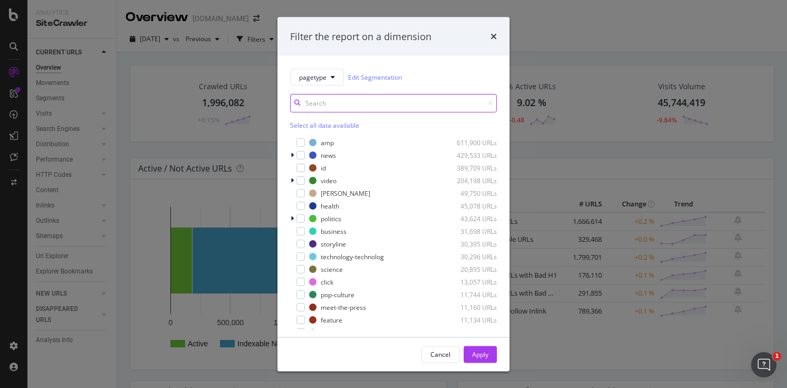
click at [333, 108] on input "modal" at bounding box center [393, 103] width 207 height 18
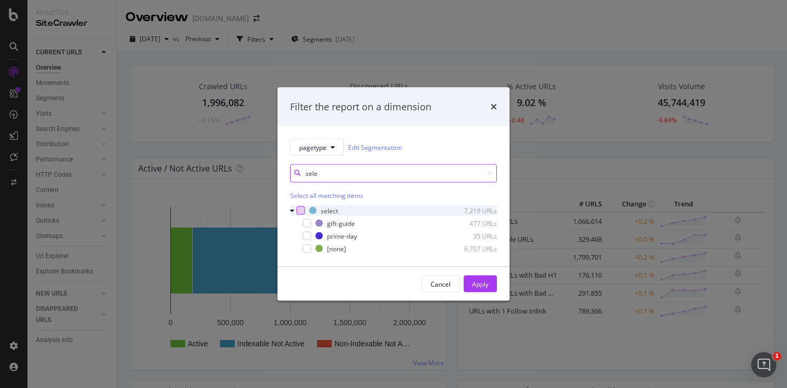
type input "sele"
click at [301, 206] on div "modal" at bounding box center [300, 210] width 8 height 8
click at [481, 284] on div "Apply" at bounding box center [480, 283] width 16 height 9
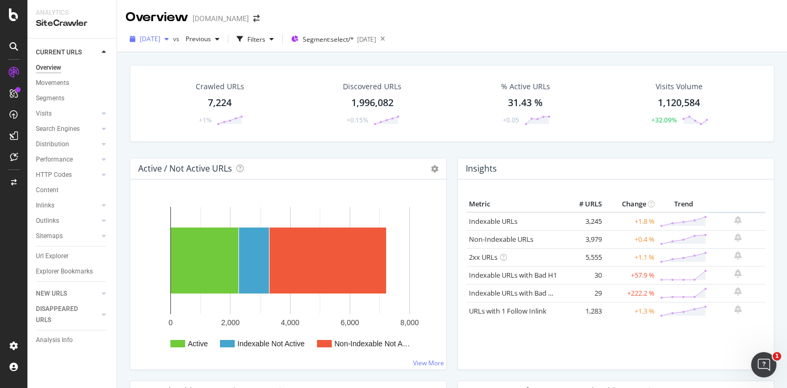
click at [160, 40] on span "[DATE]" at bounding box center [150, 38] width 21 height 9
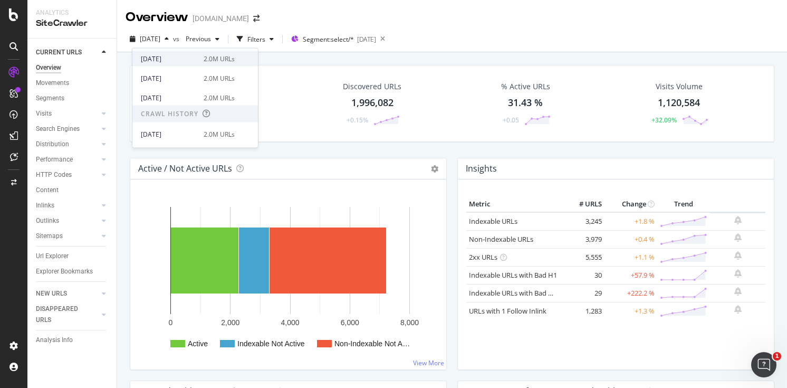
scroll to position [63, 0]
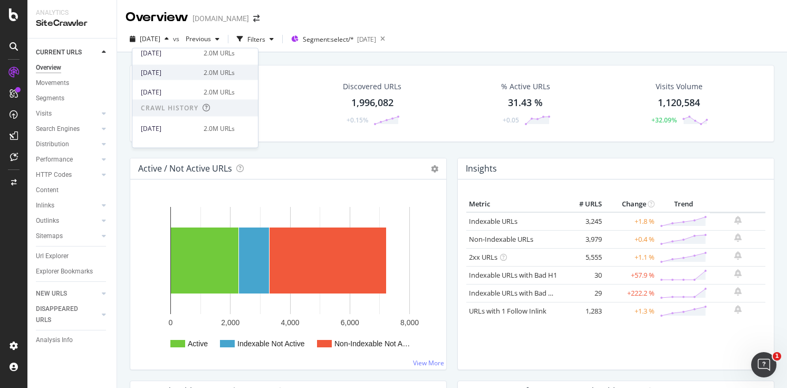
click at [184, 74] on div "[DATE]" at bounding box center [169, 71] width 56 height 9
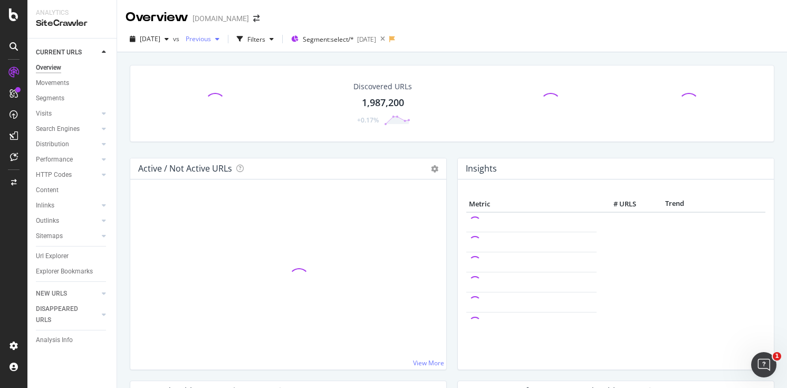
click at [223, 33] on div "Previous" at bounding box center [202, 39] width 42 height 16
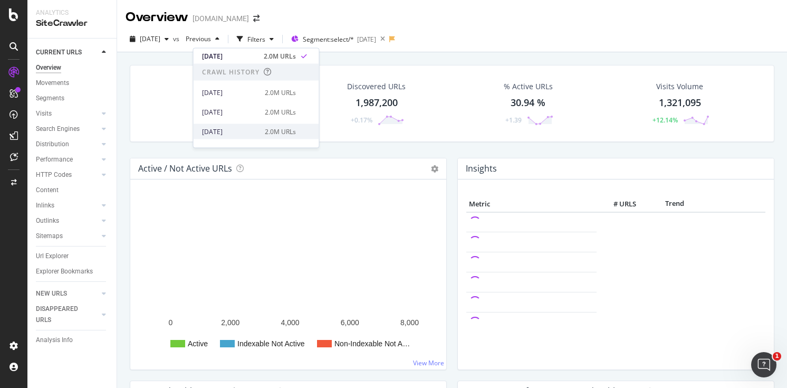
scroll to position [85, 0]
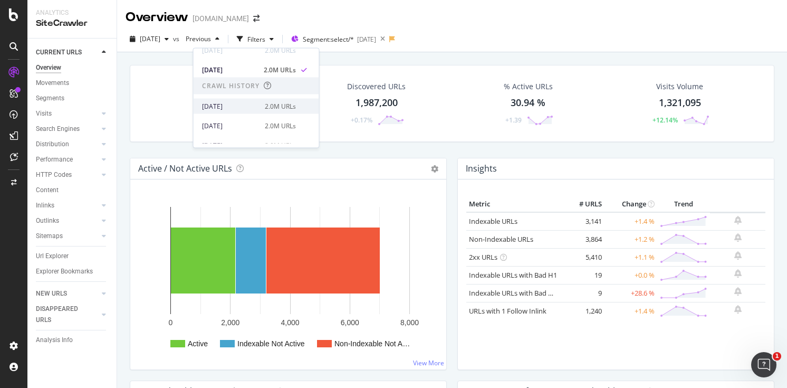
click at [250, 111] on div "[DATE] 2.0M URLs" at bounding box center [257, 106] width 126 height 15
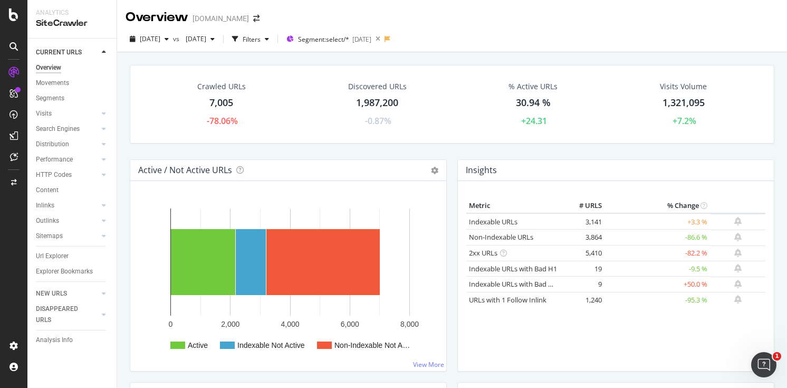
click at [205, 99] on div "Crawled URLs 7,005 -78.06%" at bounding box center [222, 104] width 70 height 56
click at [59, 82] on div "Movements" at bounding box center [52, 83] width 33 height 11
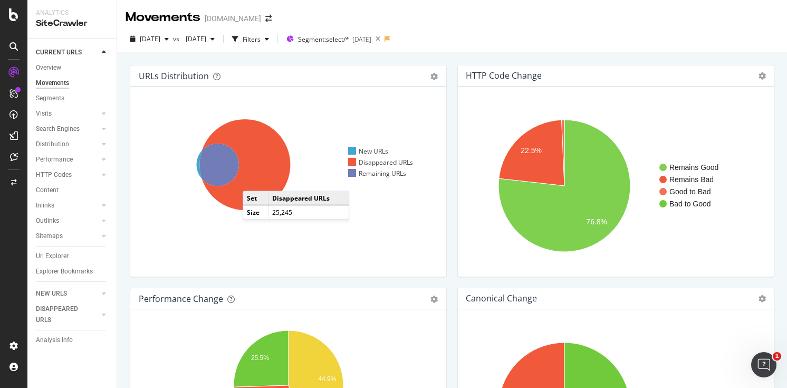
click at [253, 180] on icon at bounding box center [244, 164] width 91 height 91
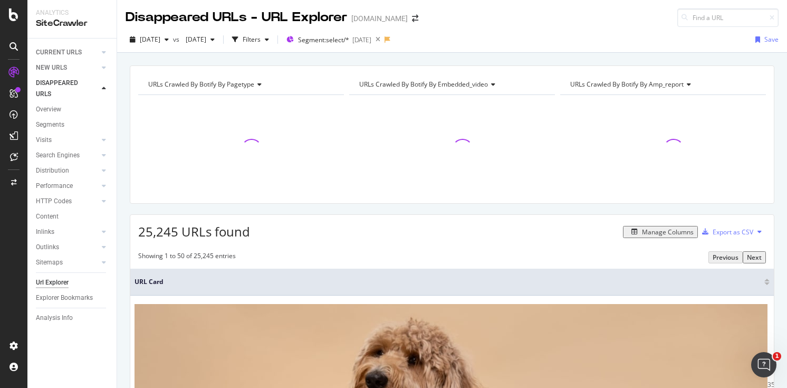
scroll to position [141, 0]
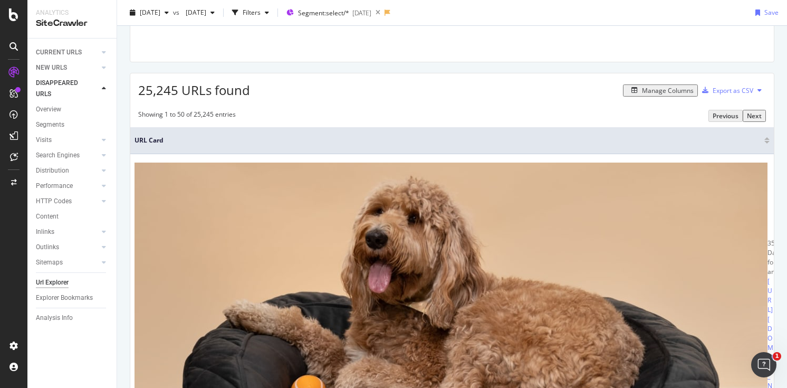
click at [759, 117] on div "Next" at bounding box center [754, 115] width 15 height 9
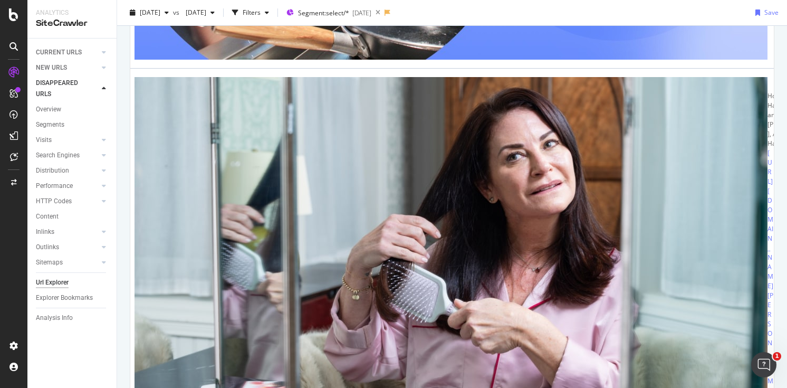
scroll to position [2225, 0]
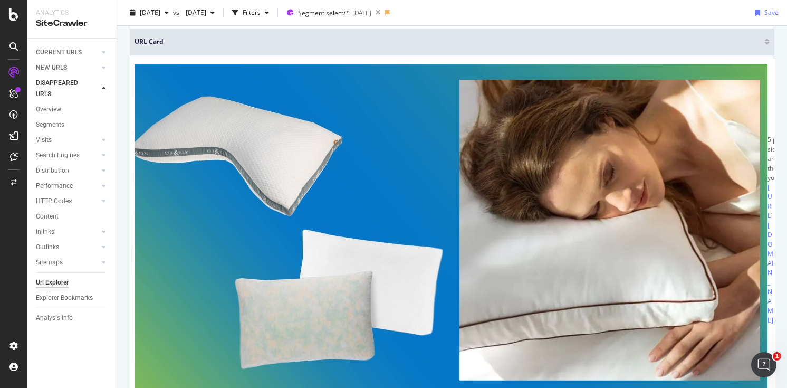
scroll to position [136, 0]
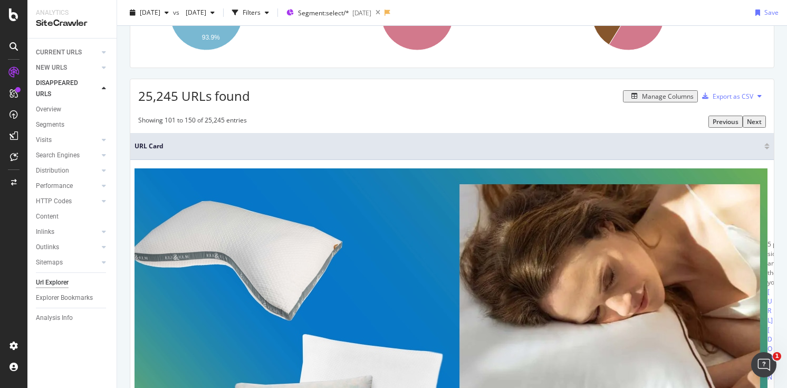
click at [760, 119] on div "Next" at bounding box center [754, 121] width 15 height 9
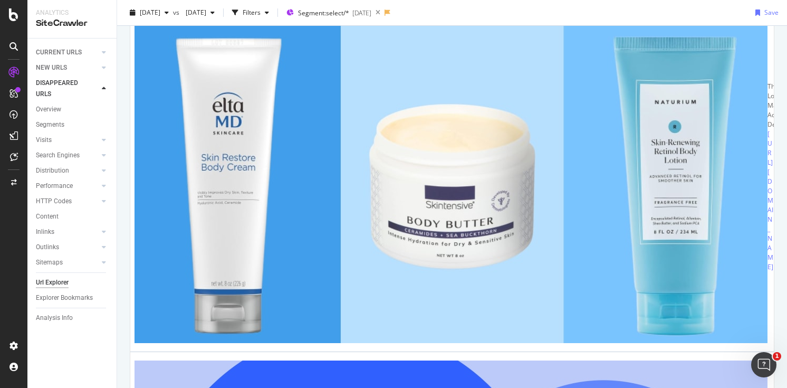
scroll to position [2195, 0]
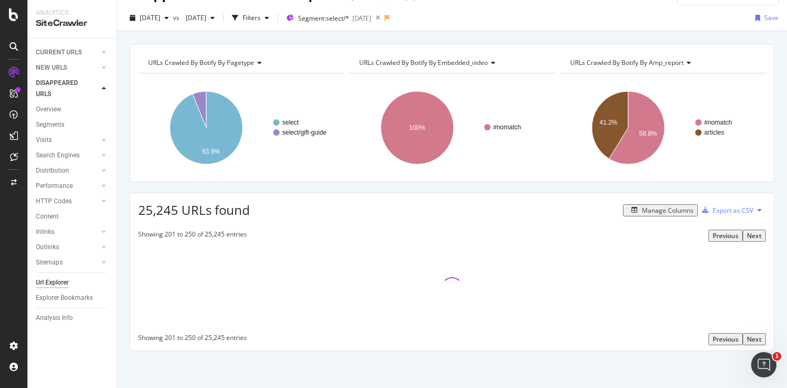
scroll to position [2176, 0]
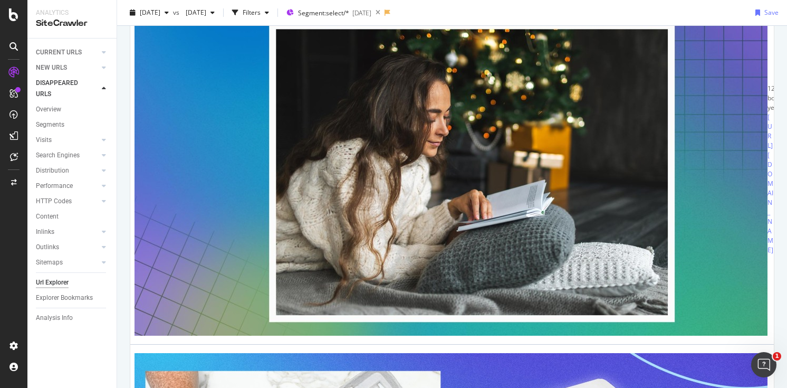
scroll to position [1012, 0]
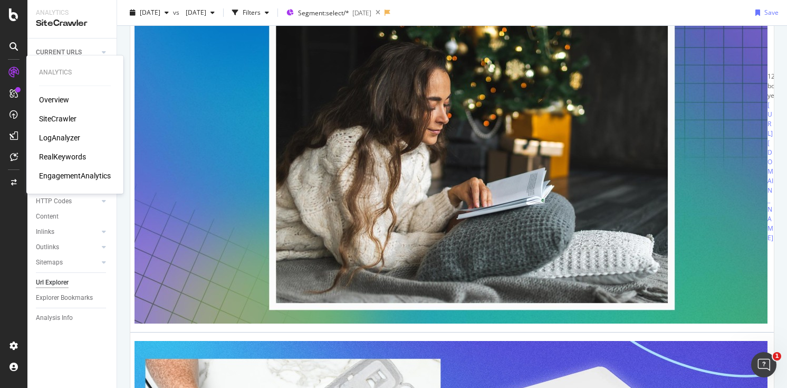
click at [64, 160] on div "RealKeywords" at bounding box center [62, 156] width 47 height 11
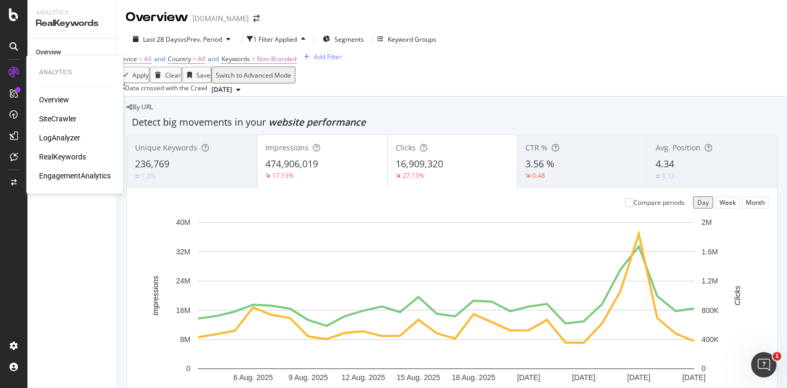
click at [54, 129] on div "Overview SiteCrawler LogAnalyzer RealKeywords EngagementAnalytics" at bounding box center [75, 137] width 72 height 86
click at [52, 142] on div "LogAnalyzer" at bounding box center [59, 137] width 41 height 11
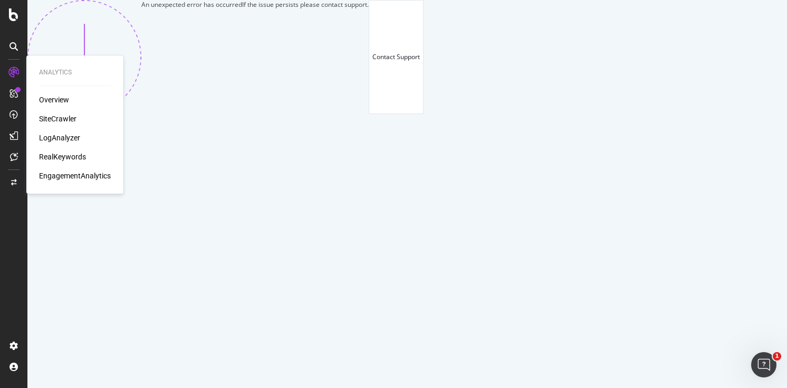
click at [12, 67] on icon at bounding box center [13, 72] width 11 height 11
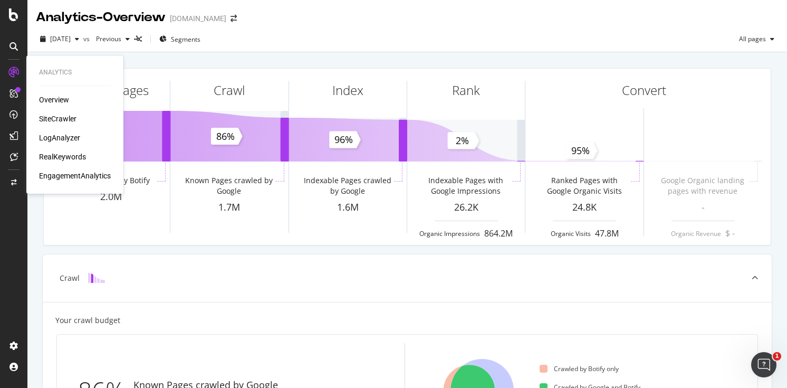
click at [65, 130] on div "Overview SiteCrawler LogAnalyzer RealKeywords EngagementAnalytics" at bounding box center [75, 137] width 72 height 86
click at [65, 139] on div "LogAnalyzer" at bounding box center [59, 137] width 41 height 11
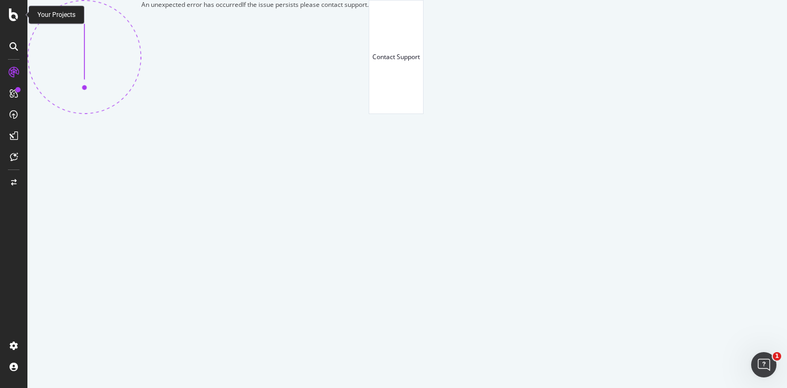
click at [16, 12] on icon at bounding box center [13, 14] width 9 height 13
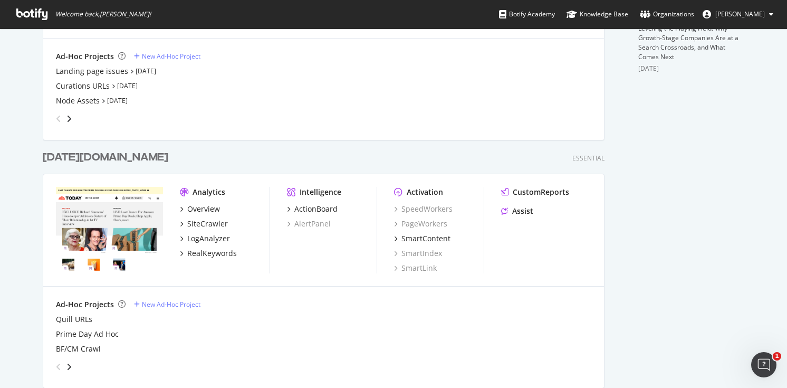
scroll to position [456, 0]
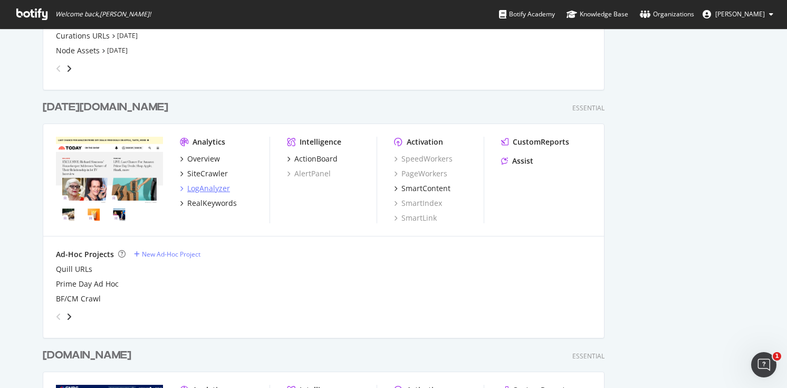
click at [210, 188] on div "LogAnalyzer" at bounding box center [208, 188] width 43 height 11
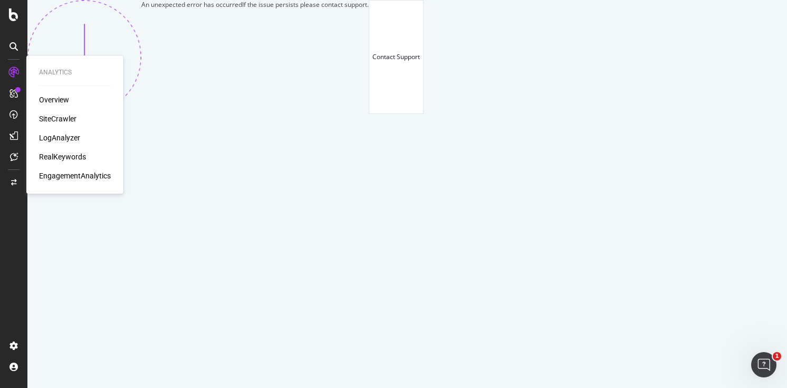
click at [69, 134] on div "LogAnalyzer" at bounding box center [59, 137] width 41 height 11
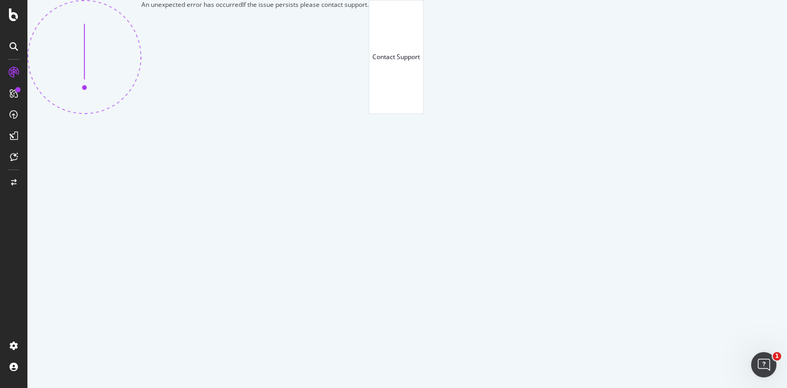
click at [18, 13] on icon at bounding box center [13, 14] width 9 height 13
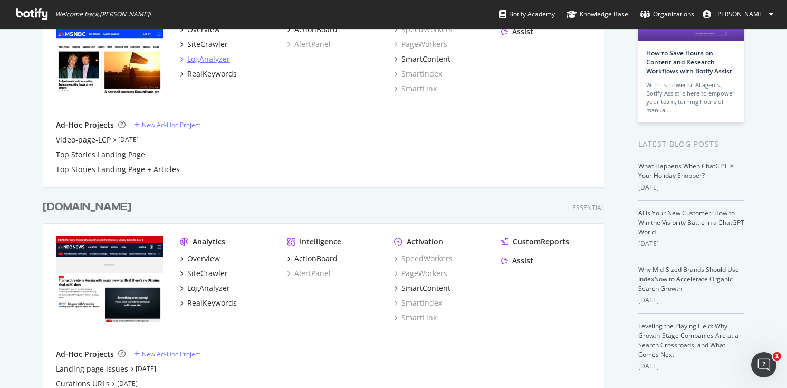
scroll to position [254, 0]
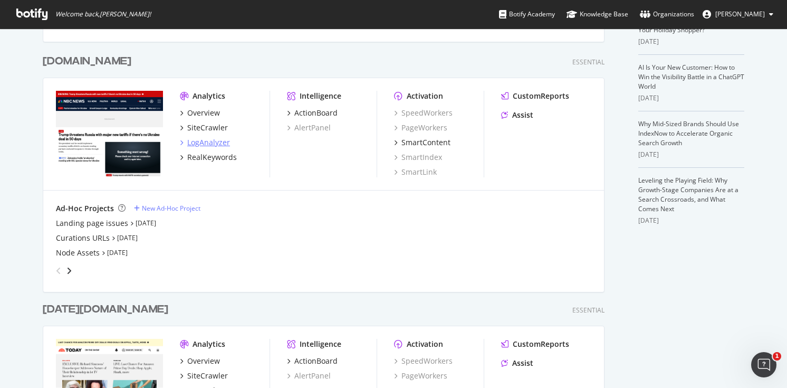
click at [217, 140] on div "LogAnalyzer" at bounding box center [208, 142] width 43 height 11
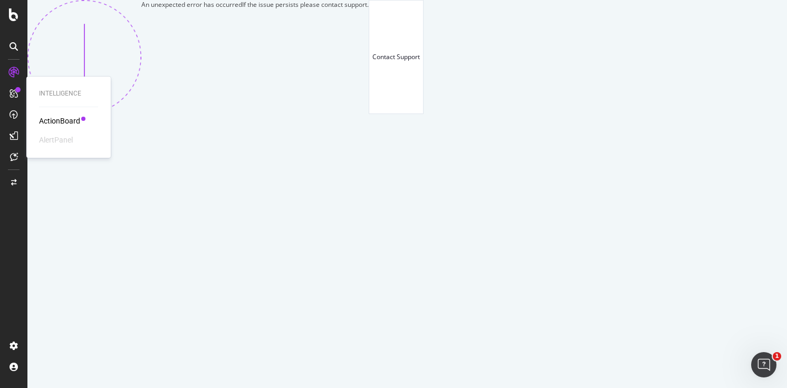
click at [22, 92] on link at bounding box center [13, 93] width 25 height 17
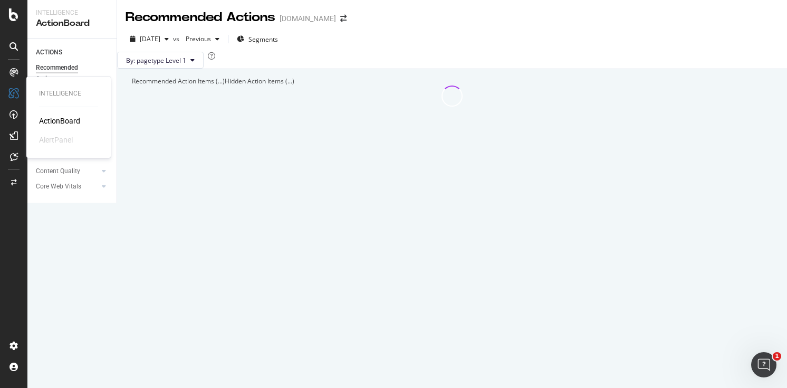
click at [54, 122] on div "ActionBoard" at bounding box center [59, 120] width 41 height 11
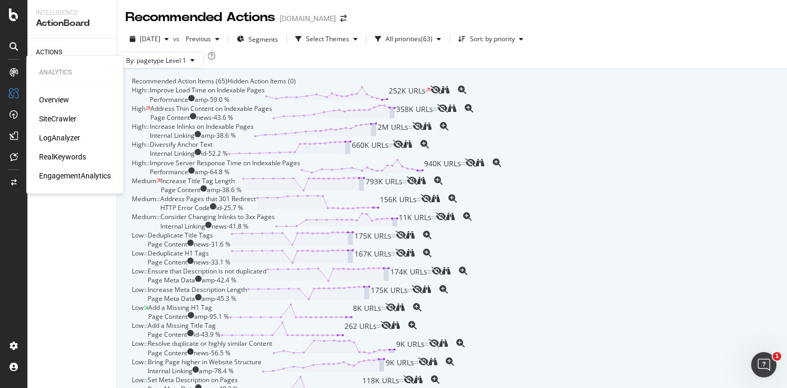
click at [59, 134] on div "LogAnalyzer" at bounding box center [59, 137] width 41 height 11
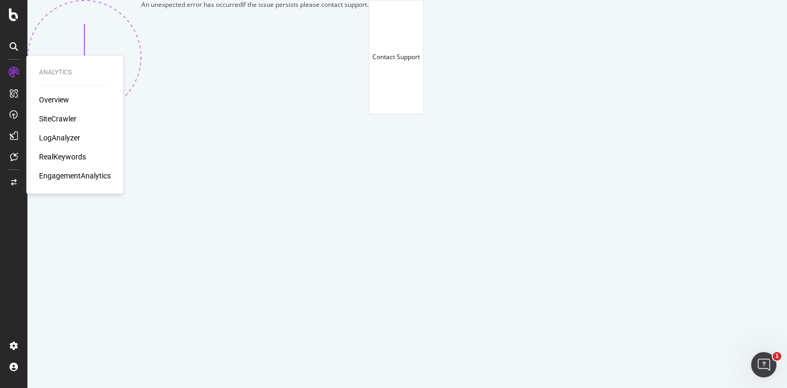
click at [15, 74] on icon at bounding box center [13, 72] width 11 height 11
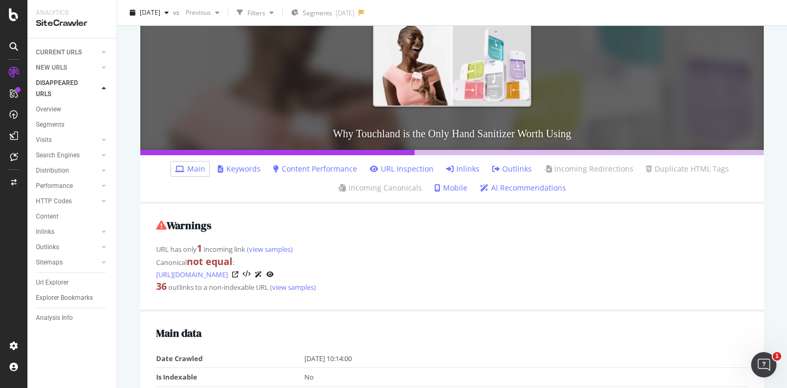
scroll to position [149, 0]
